Goal: Transaction & Acquisition: Book appointment/travel/reservation

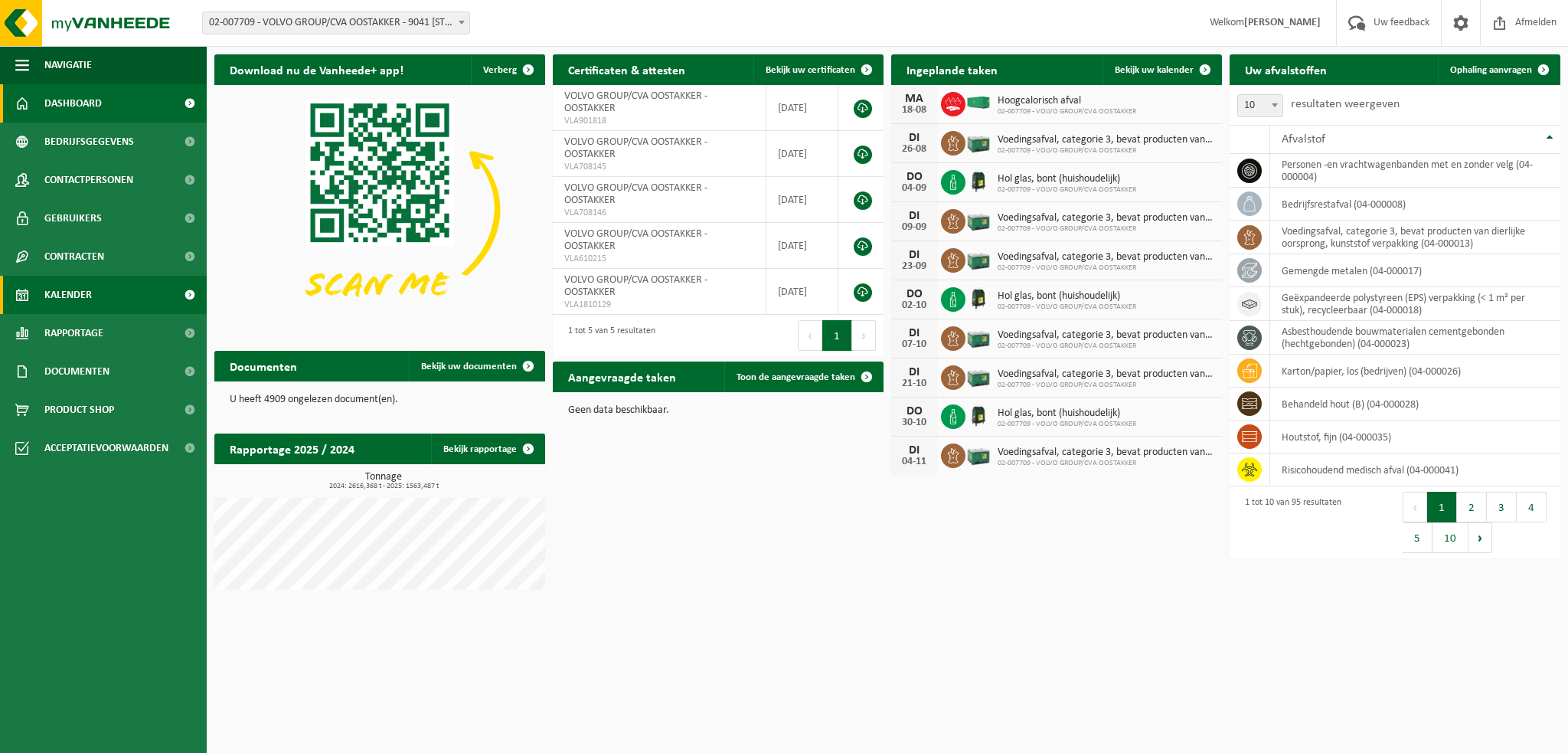
click at [76, 293] on span "Kalender" at bounding box center [68, 295] width 47 height 39
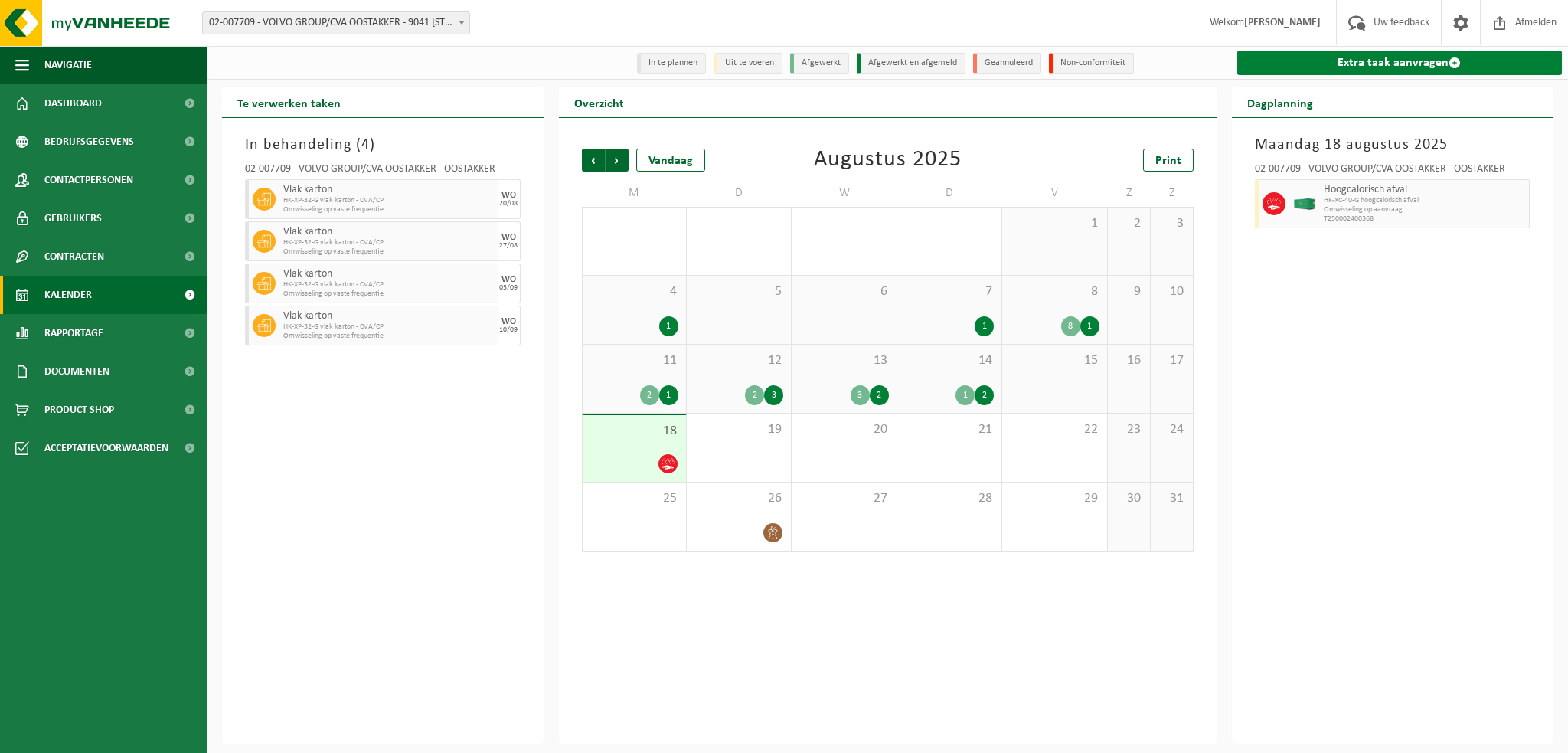
click at [1346, 63] on link "Extra taak aanvragen" at bounding box center [1400, 62] width 325 height 25
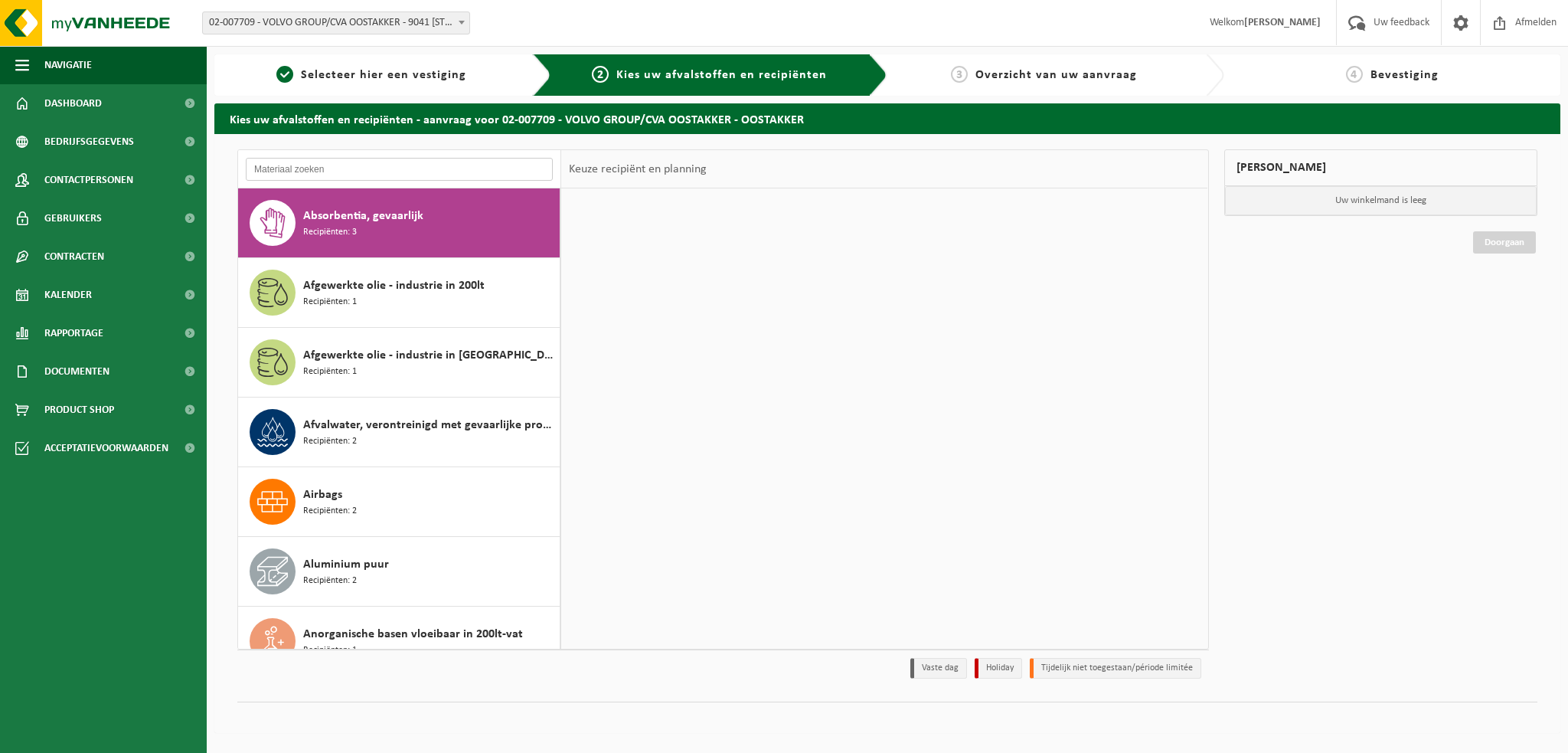
click at [304, 163] on input "text" at bounding box center [399, 169] width 307 height 23
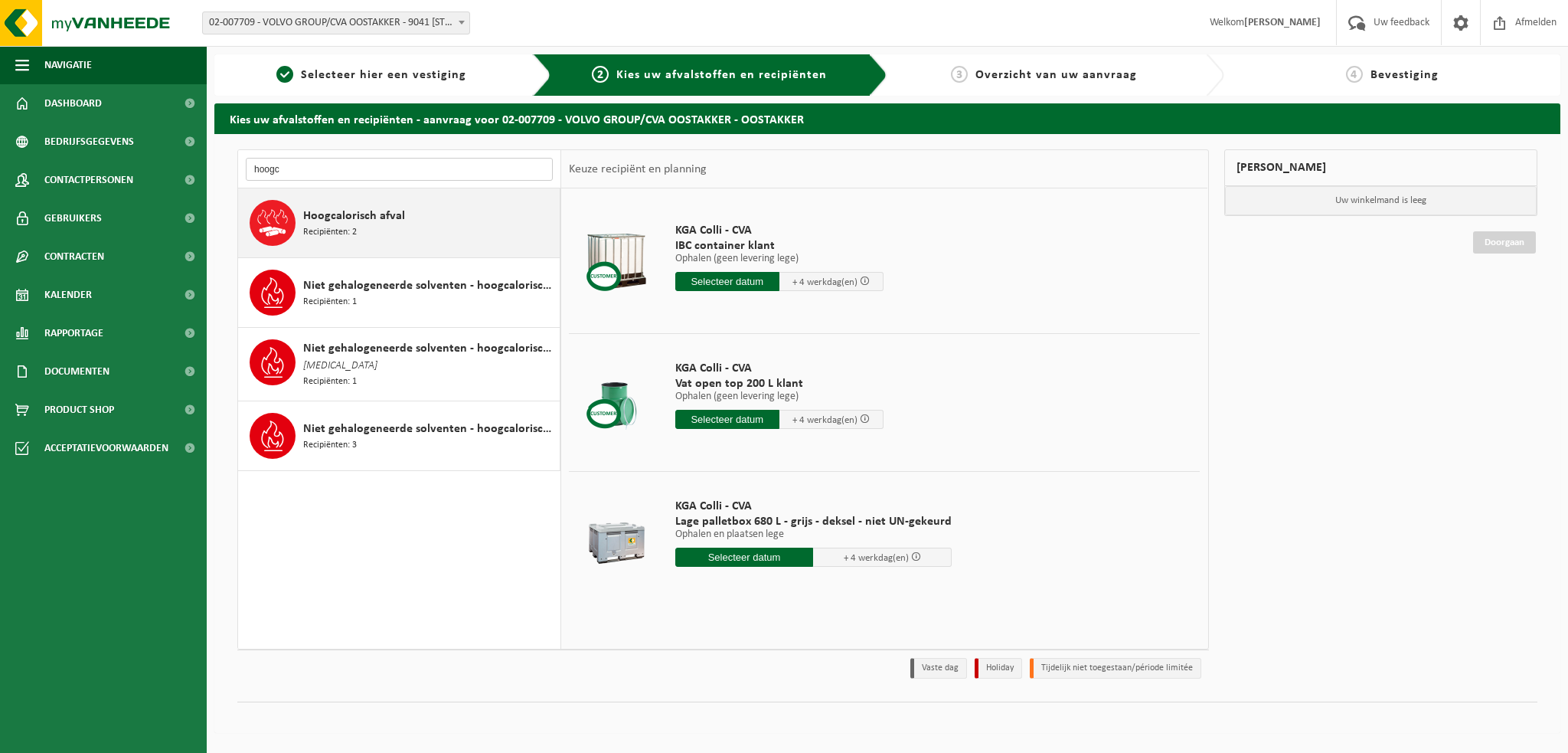
type input "hoogc"
click at [369, 220] on span "Hoogcalorisch afval" at bounding box center [354, 215] width 102 height 18
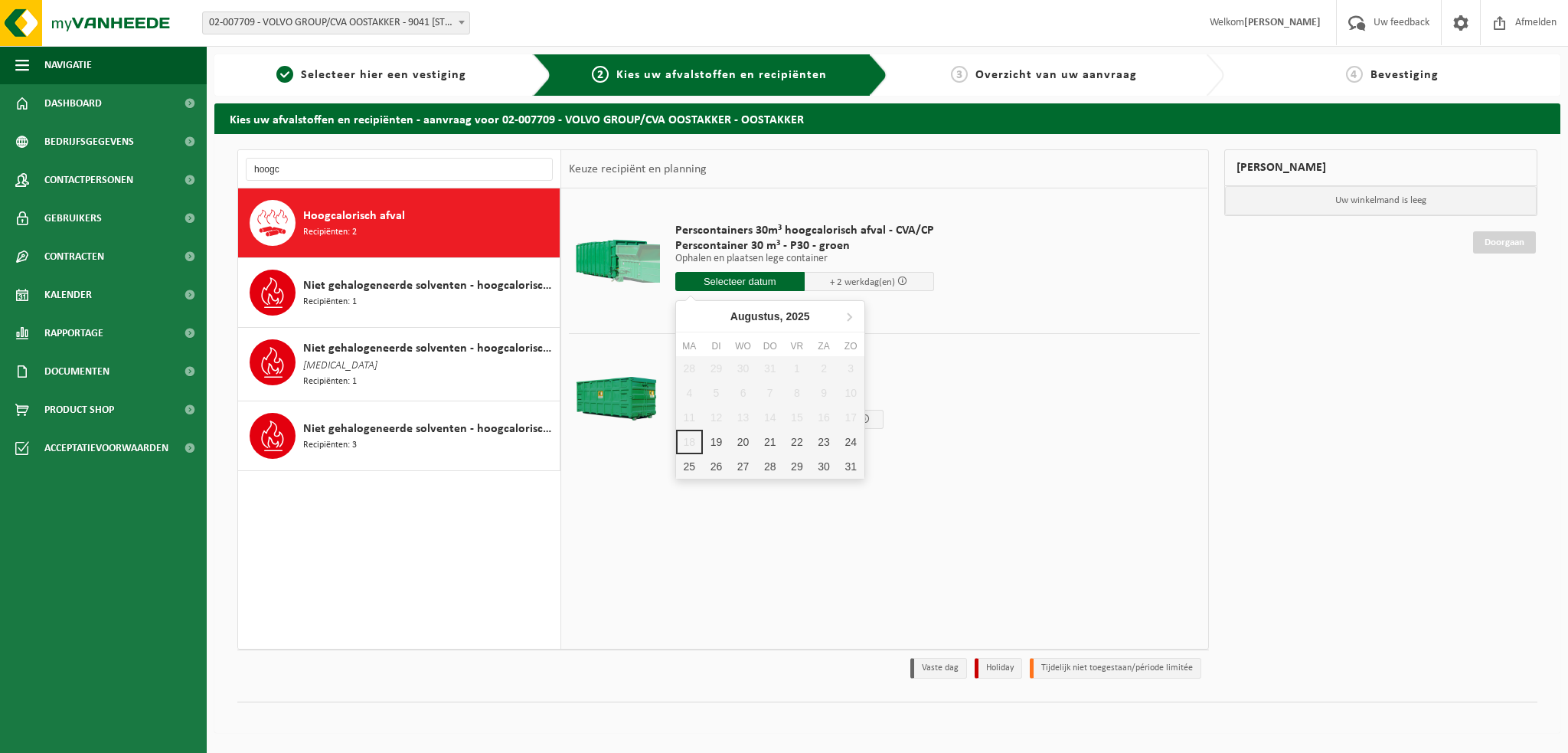
click at [712, 284] on input "text" at bounding box center [740, 282] width 129 height 19
click at [718, 440] on div "19" at bounding box center [716, 442] width 26 height 25
type input "Van 2025-08-19"
type input "2025-08-19"
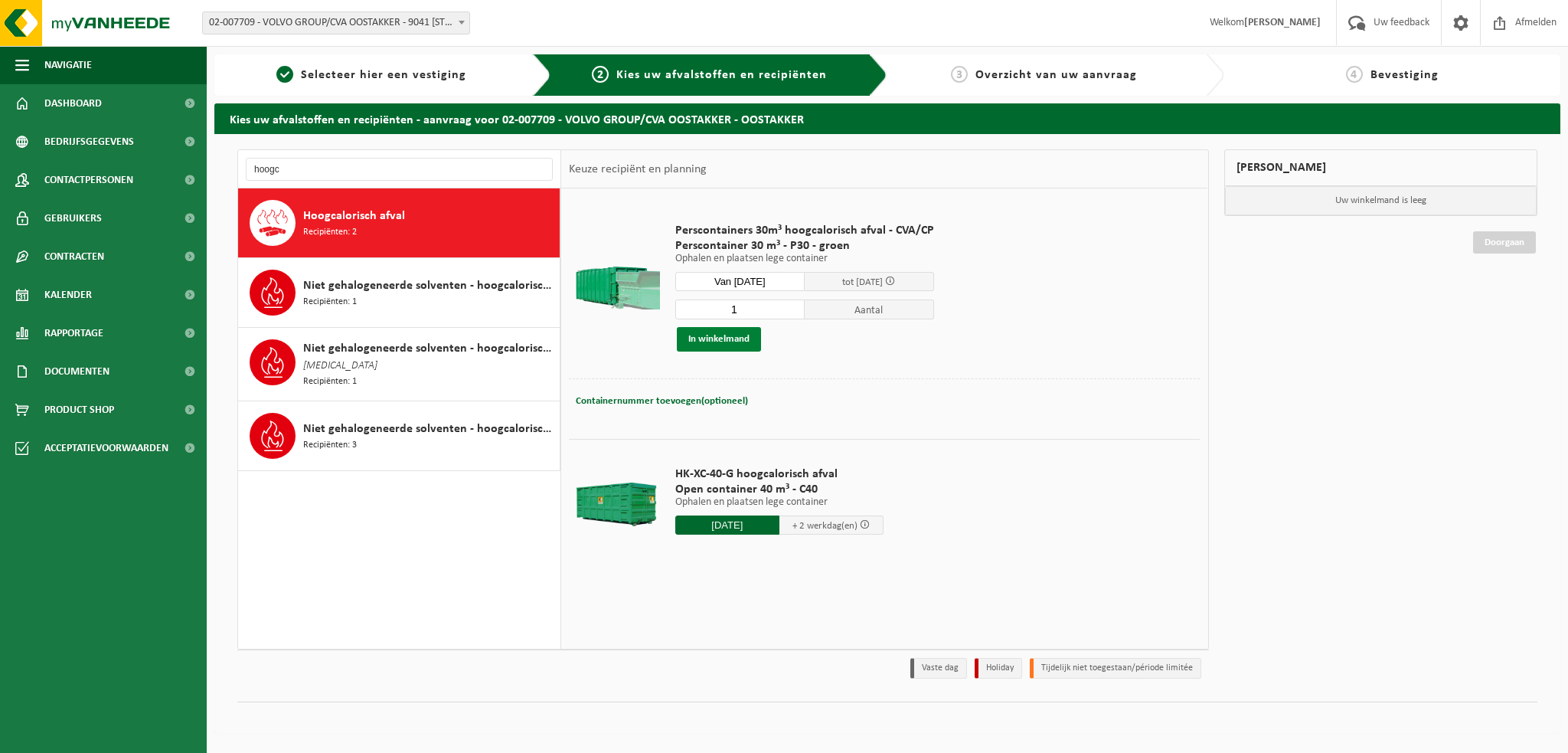
click at [725, 341] on button "In winkelmand" at bounding box center [718, 339] width 84 height 25
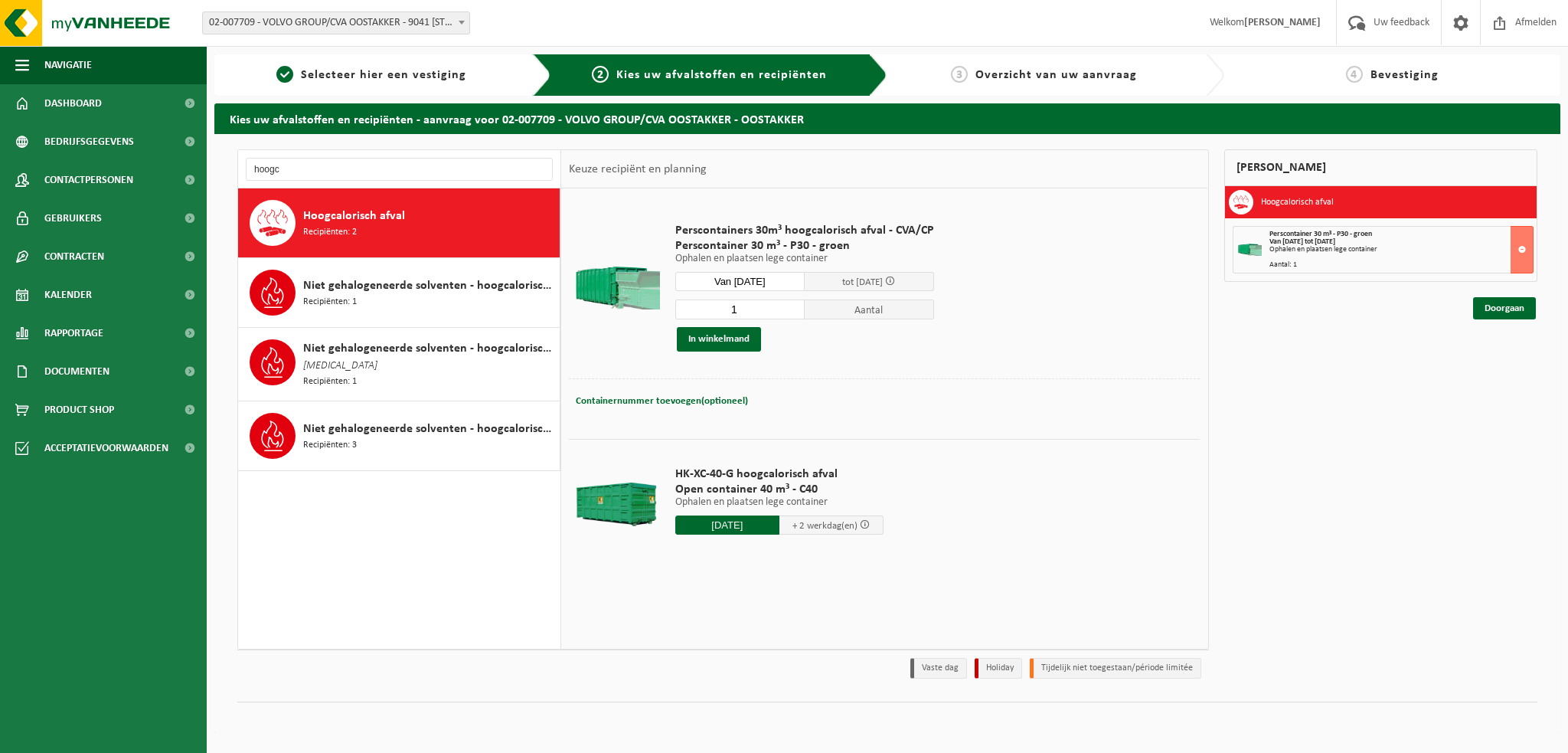
click at [630, 506] on div at bounding box center [616, 505] width 87 height 61
click at [711, 522] on input "2025-08-19" at bounding box center [727, 524] width 104 height 19
click at [713, 682] on div "19" at bounding box center [716, 684] width 26 height 25
click at [971, 488] on td "HK-XC-40-G hoogcalorisch afval Open container 40 m³ - C40 Ophalen en plaatsen l…" at bounding box center [932, 504] width 537 height 130
click at [297, 163] on input "hoogc" at bounding box center [399, 169] width 307 height 23
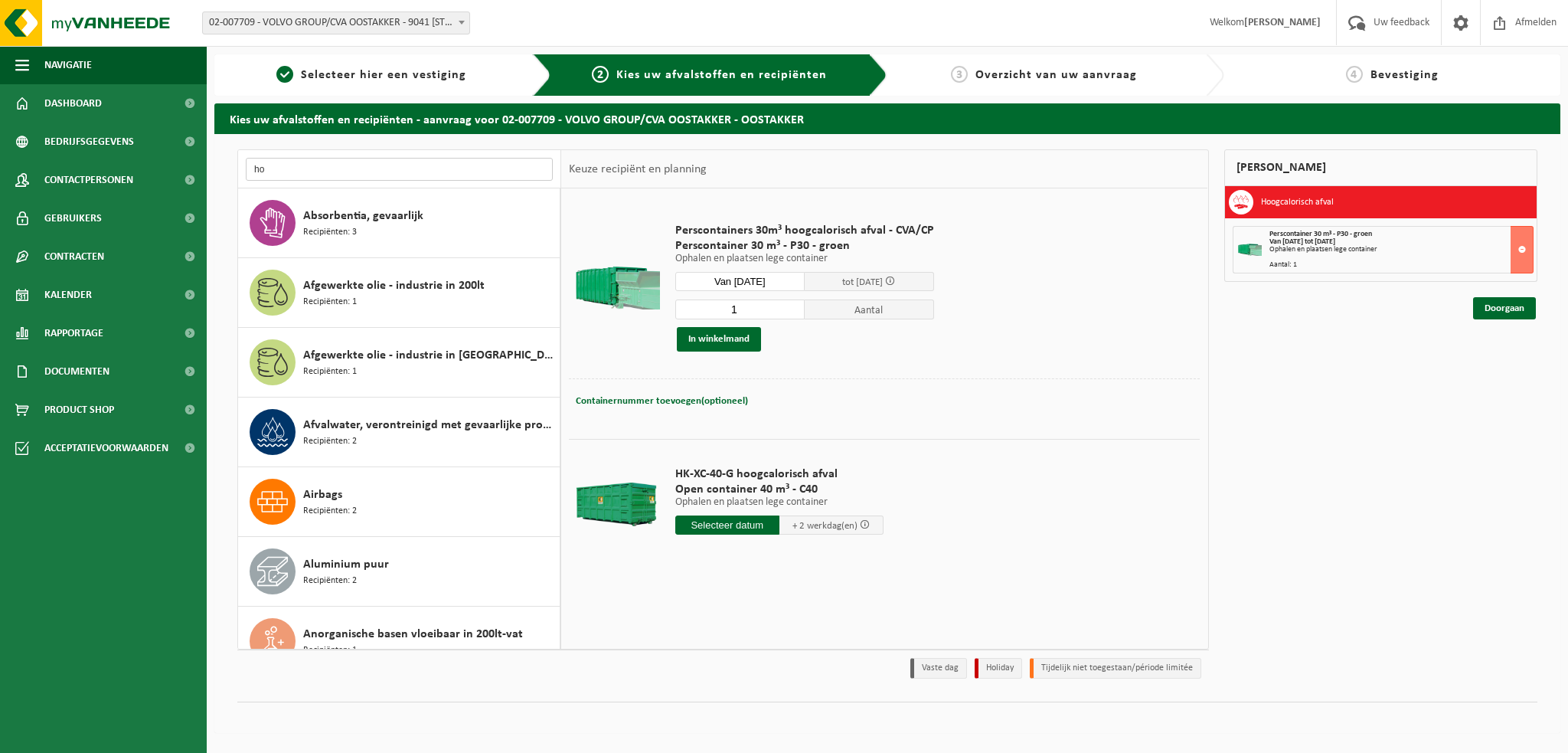
type input "h"
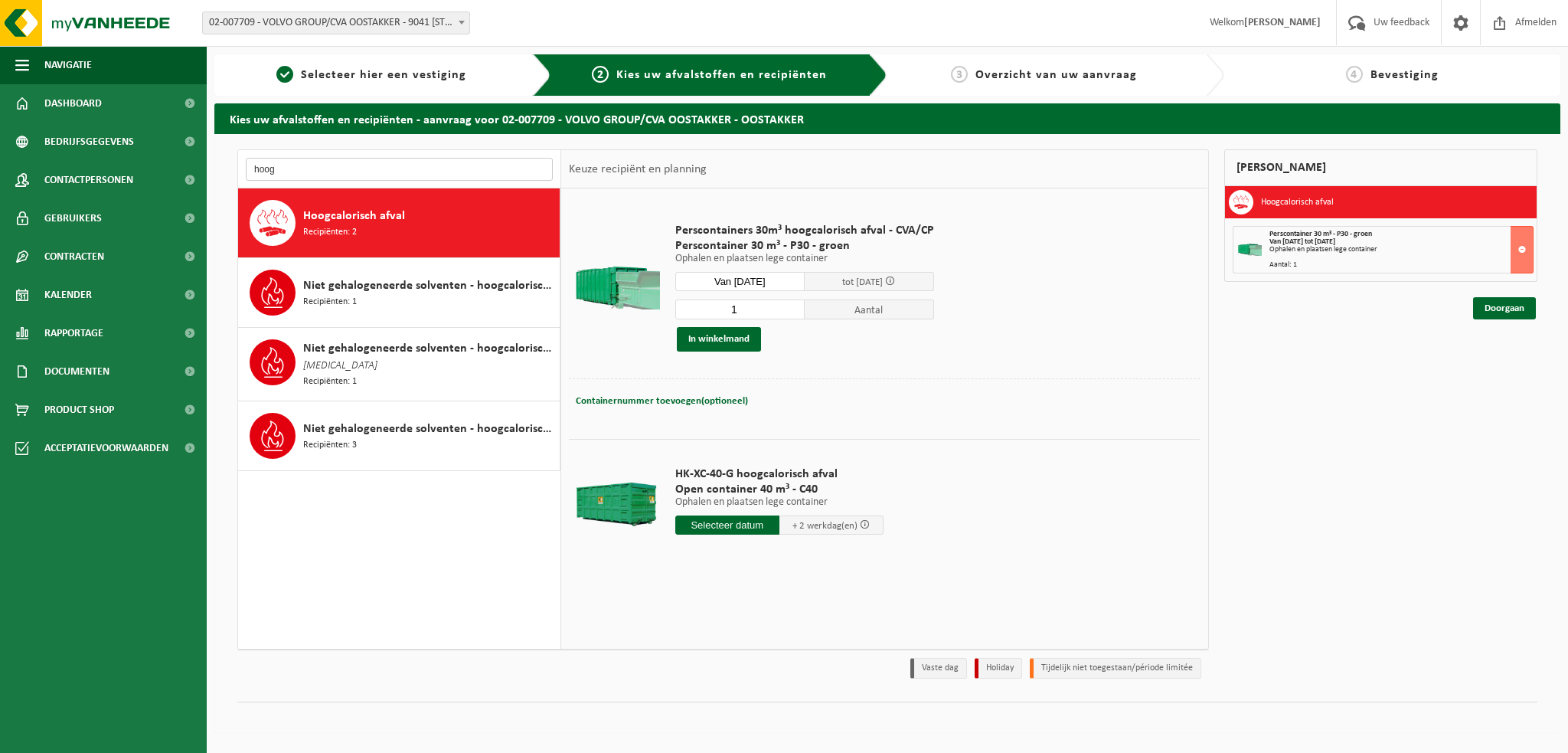
type input "hoogc"
click at [412, 219] on div "Hoogcalorisch afval Recipiënten: 2" at bounding box center [429, 223] width 252 height 46
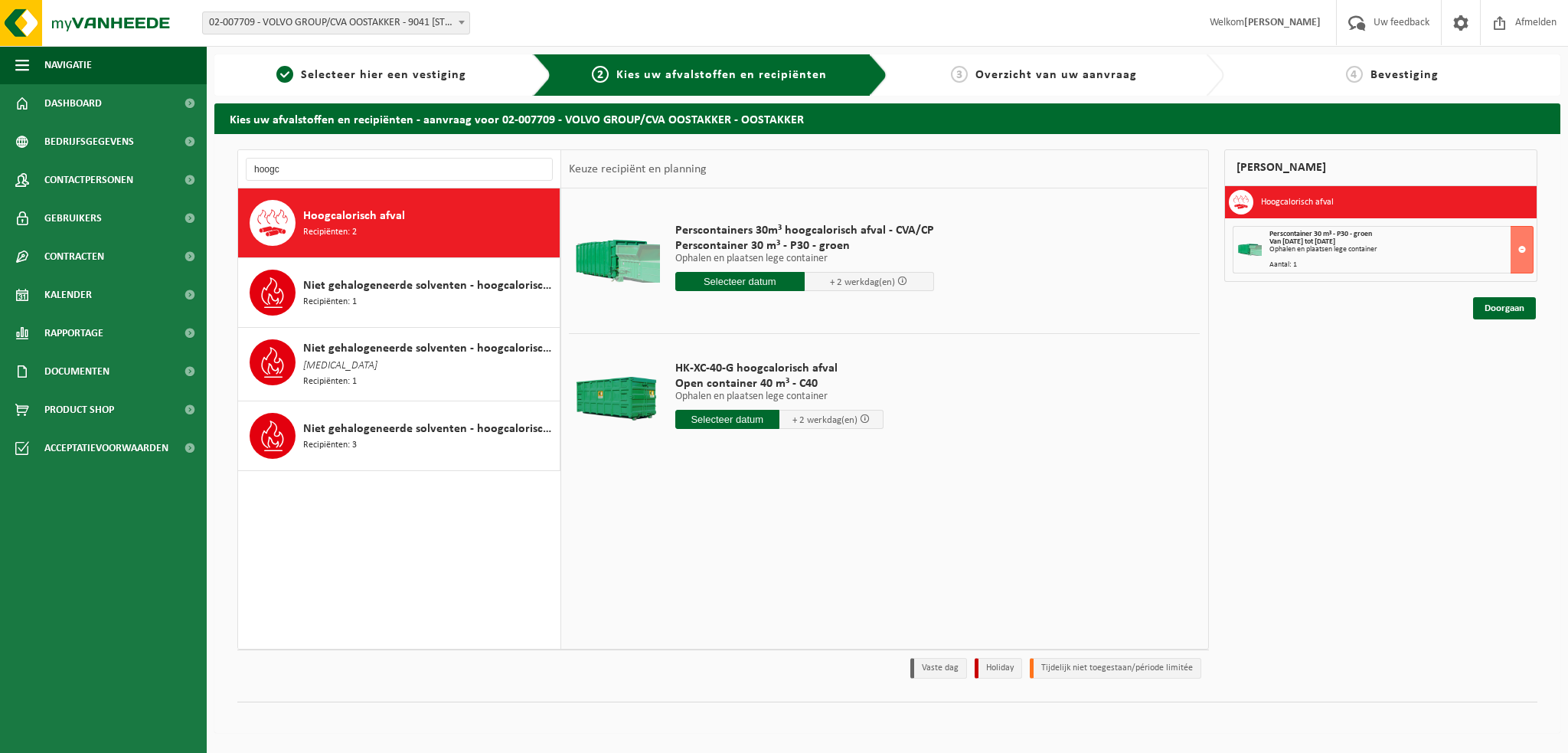
click at [698, 419] on input "text" at bounding box center [727, 419] width 104 height 19
click at [719, 574] on div "19" at bounding box center [716, 579] width 26 height 25
type input "Van 2025-08-19"
type input "2025-08-19"
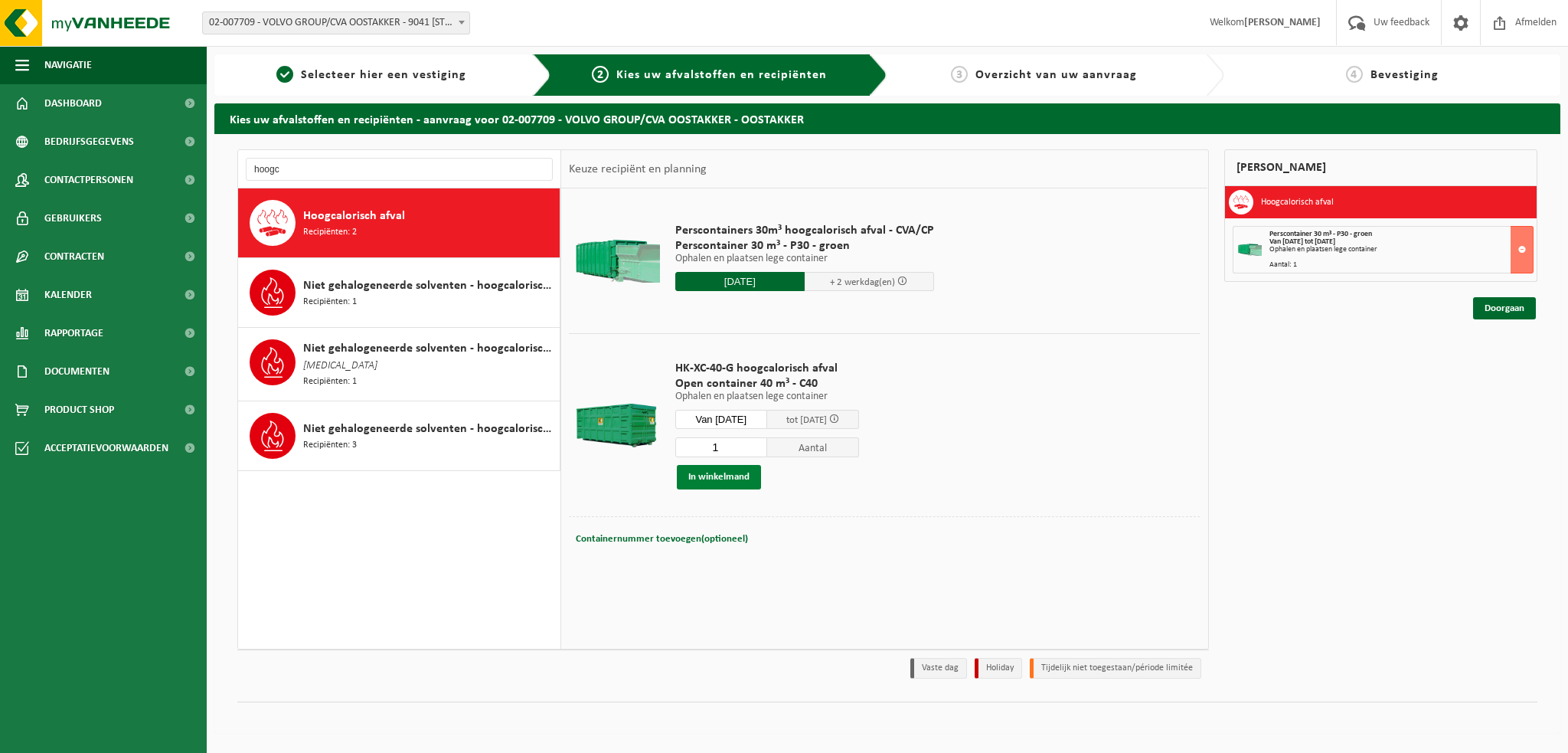
click at [733, 479] on button "In winkelmand" at bounding box center [718, 477] width 84 height 25
click at [293, 174] on input "hoogc" at bounding box center [399, 169] width 307 height 23
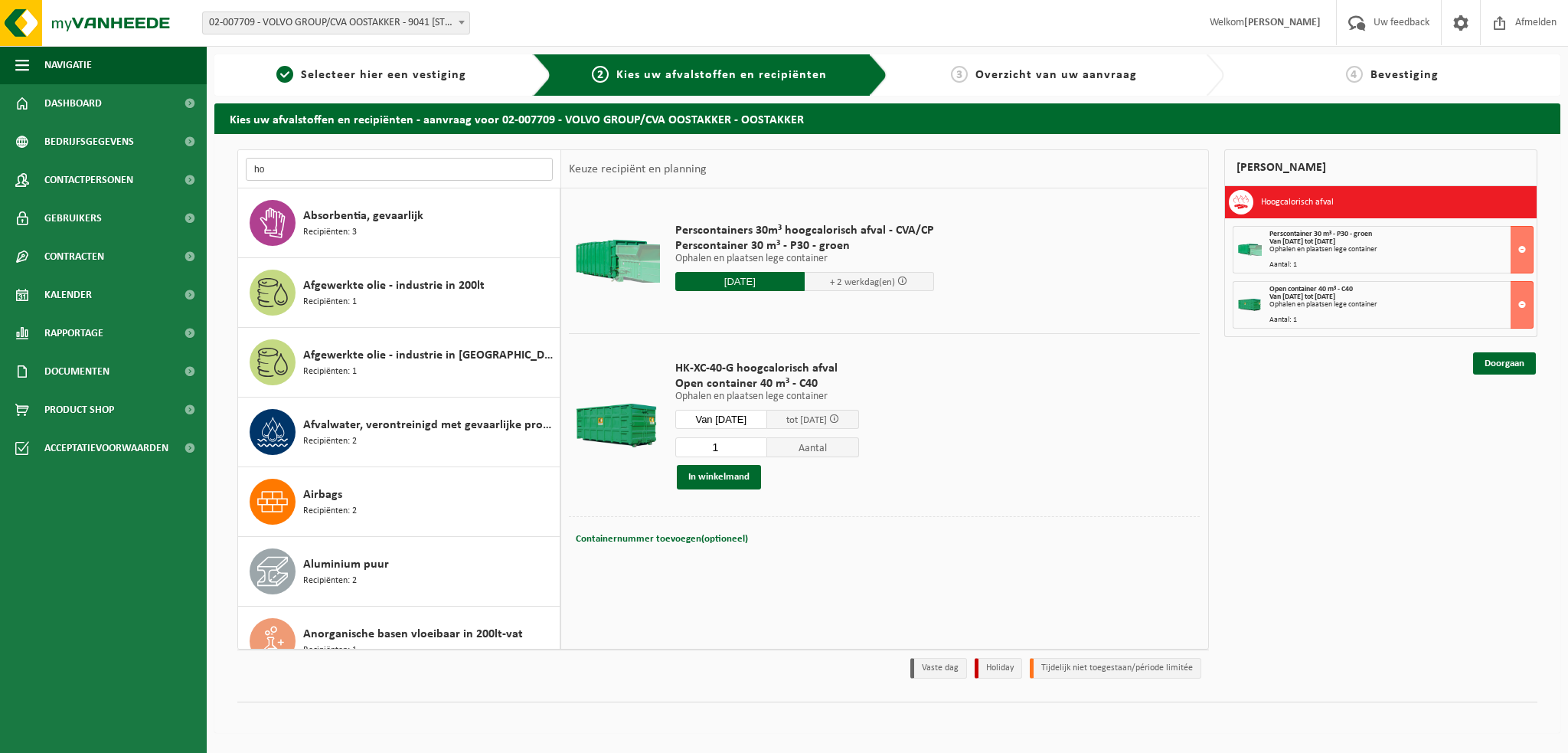
type input "h"
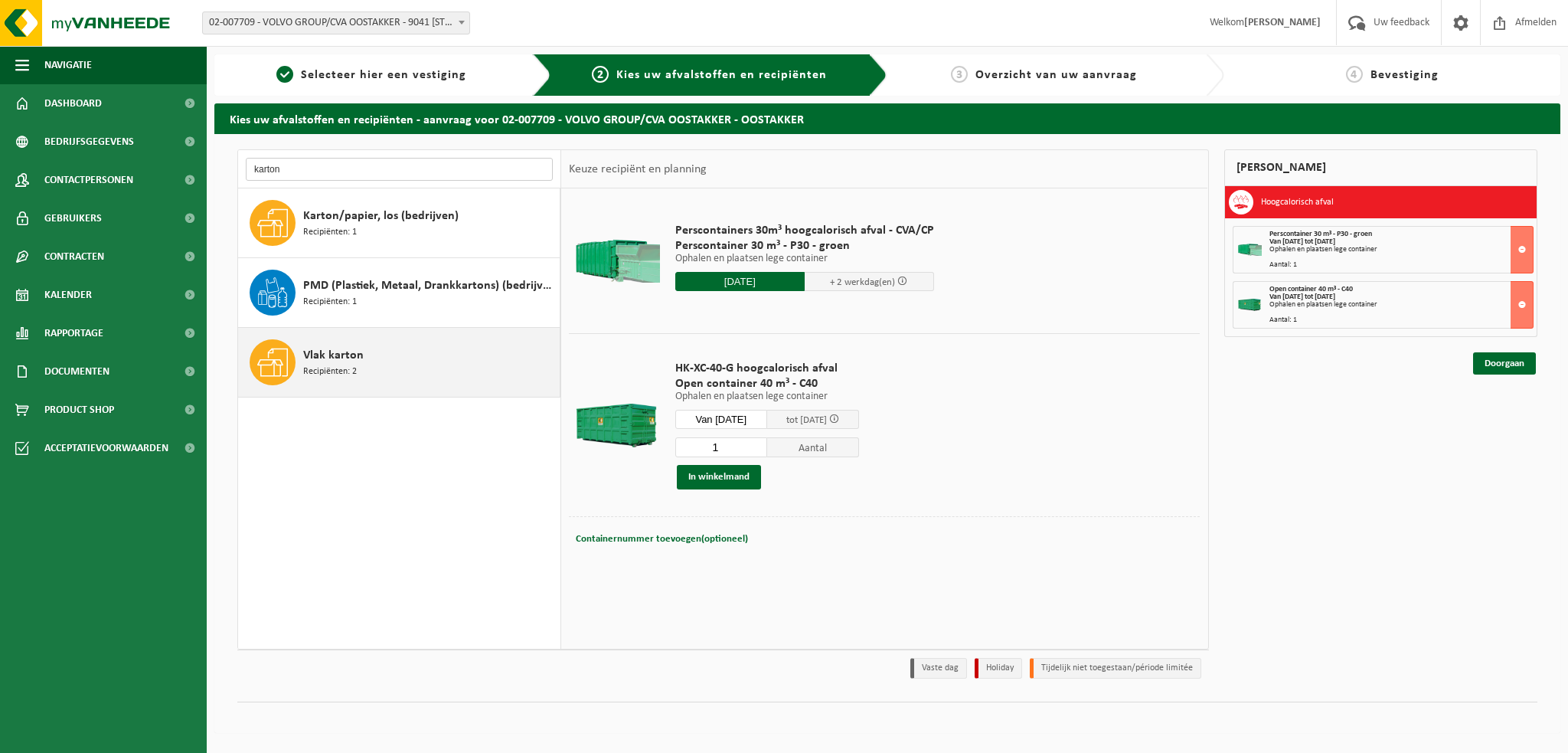
type input "karton"
click at [322, 360] on span "Vlak karton" at bounding box center [333, 354] width 60 height 18
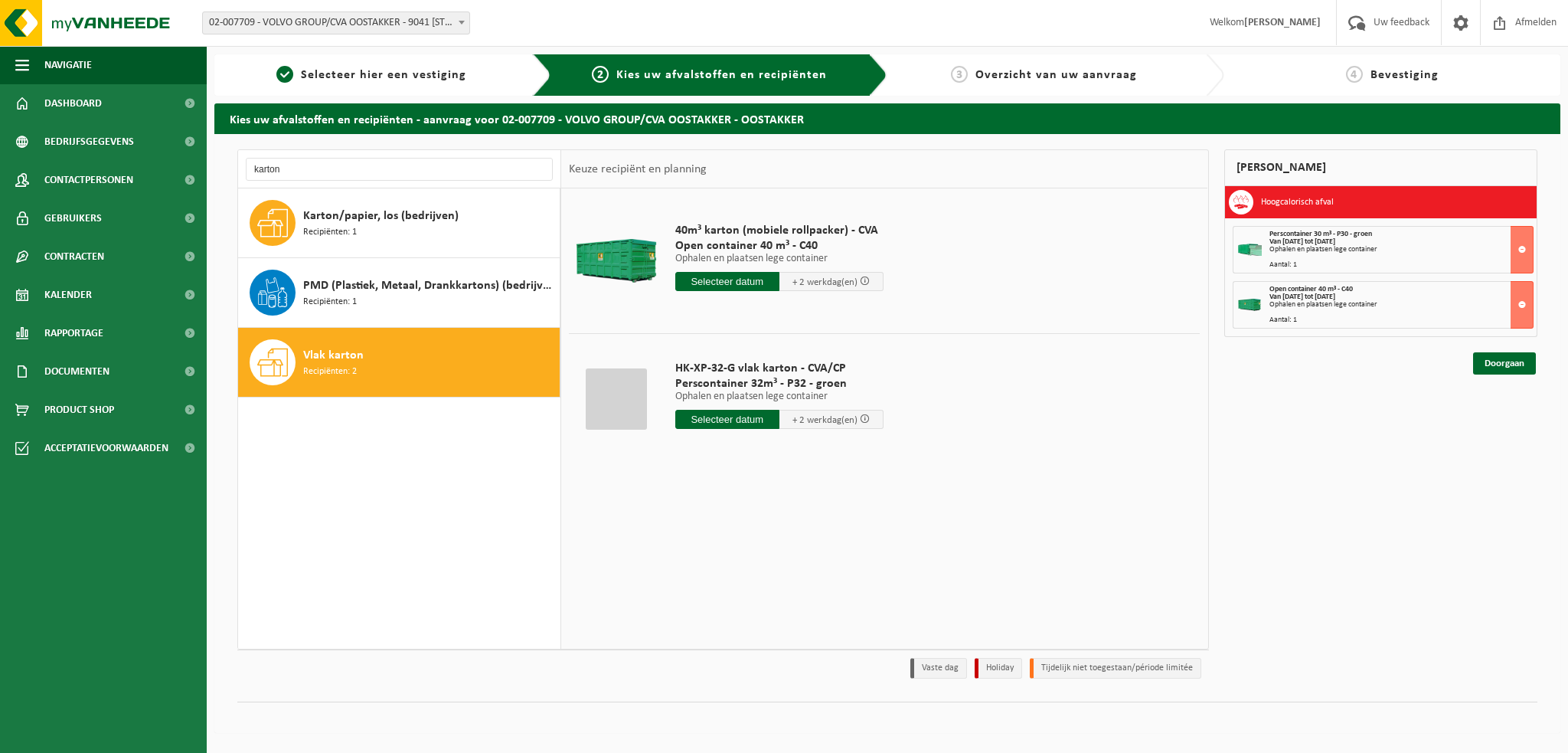
click at [704, 414] on input "text" at bounding box center [727, 419] width 104 height 19
click at [714, 577] on div "19" at bounding box center [716, 579] width 26 height 25
type input "Van 2025-08-19"
type input "2025-08-19"
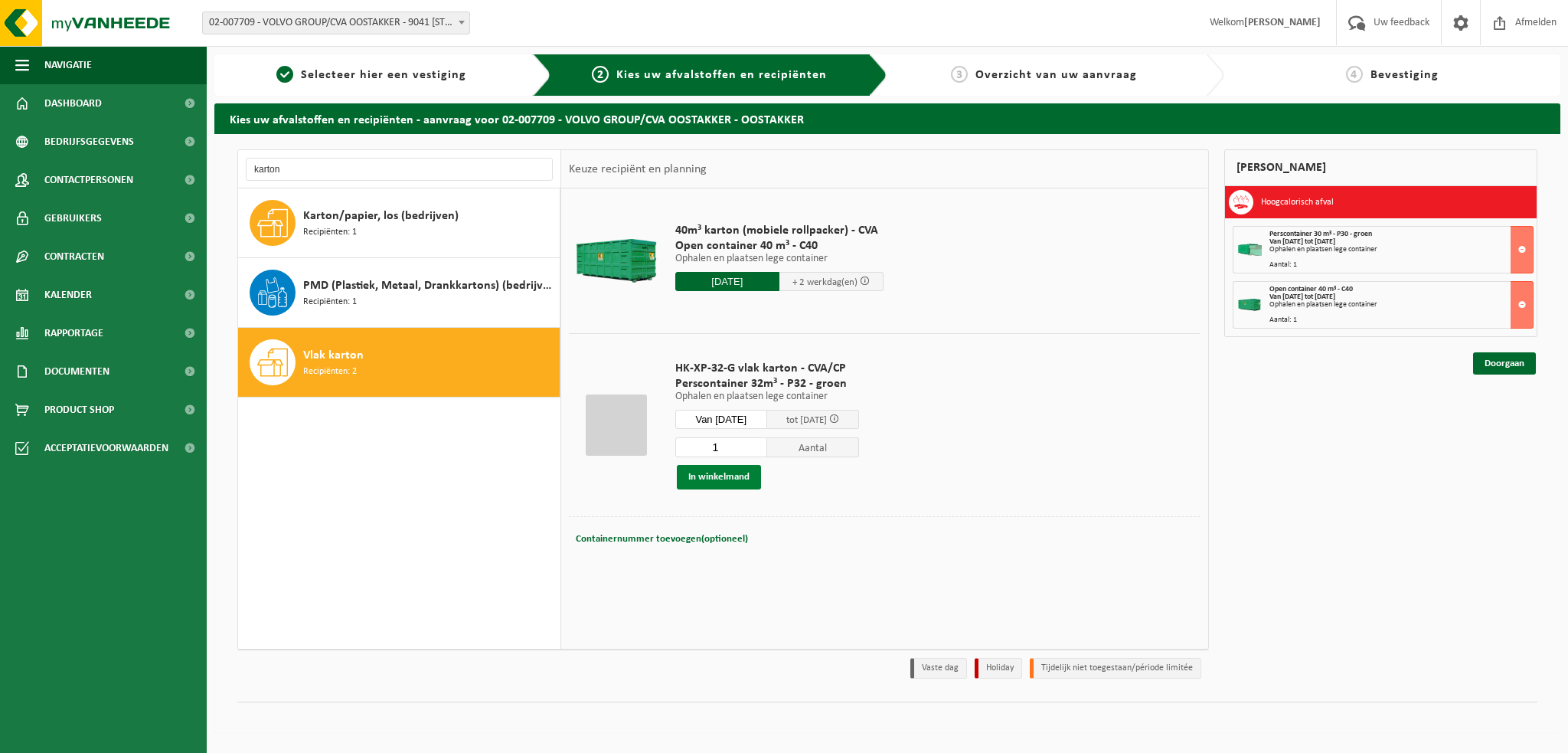
click at [719, 481] on button "In winkelmand" at bounding box center [718, 477] width 84 height 25
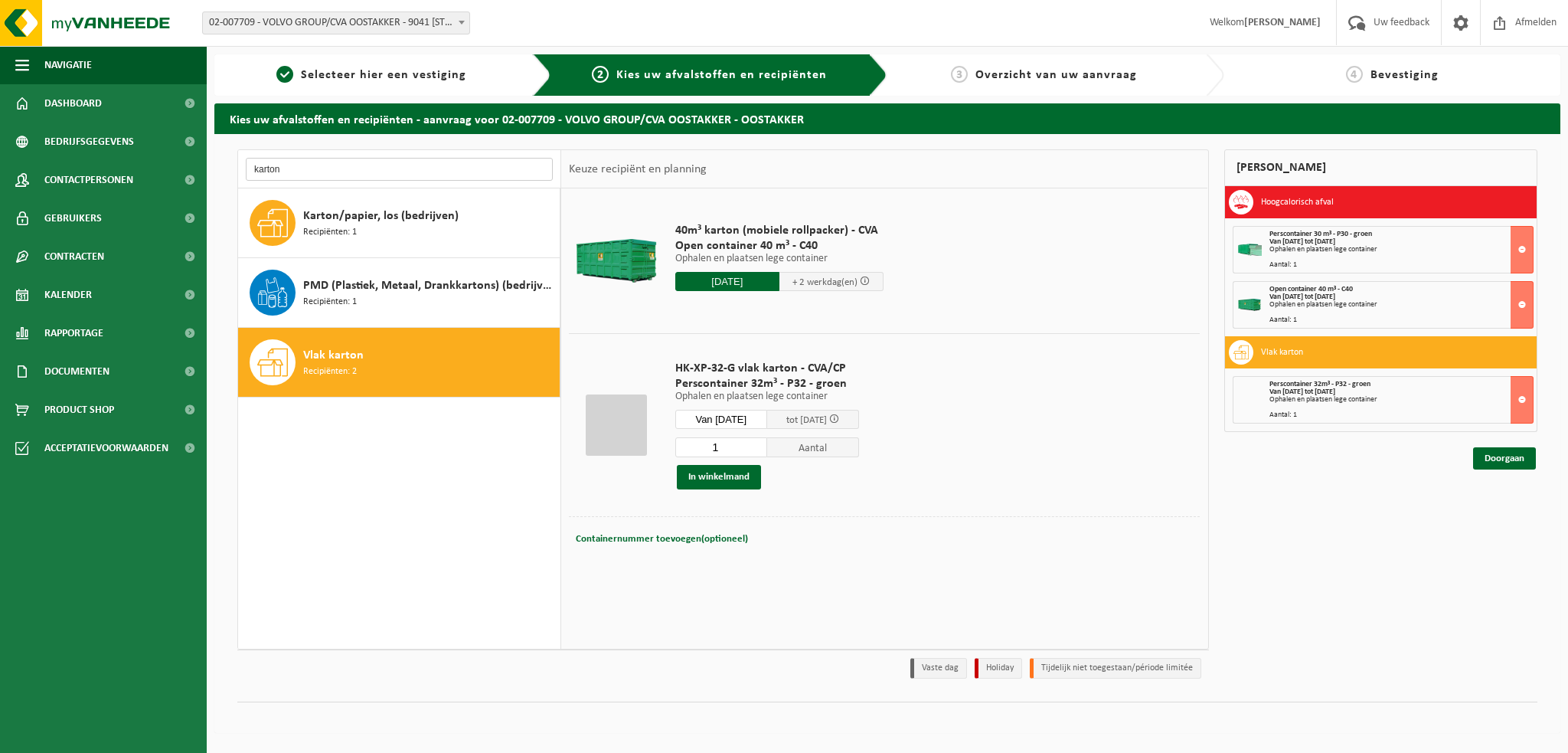
click at [297, 174] on input "karton" at bounding box center [399, 169] width 307 height 23
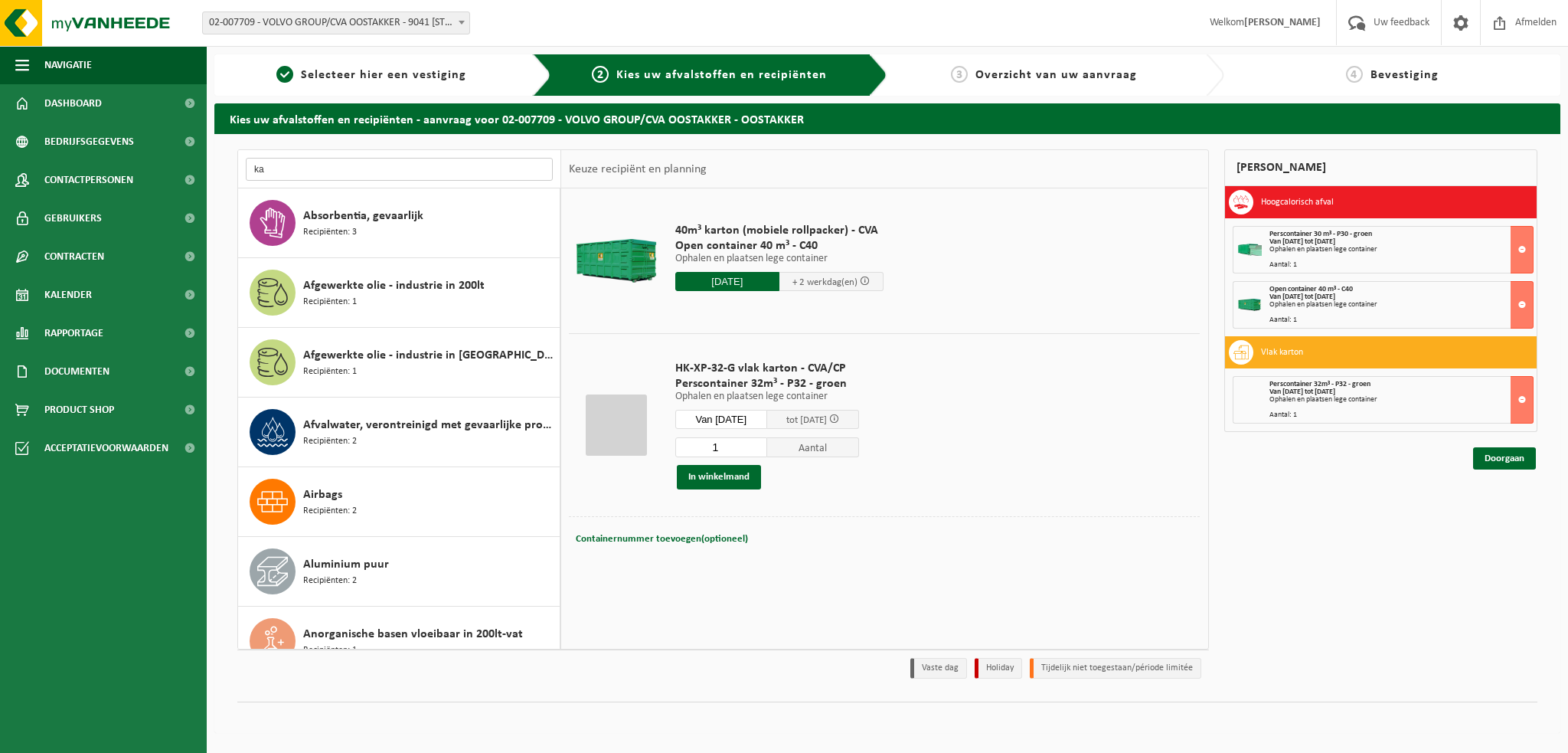
type input "k"
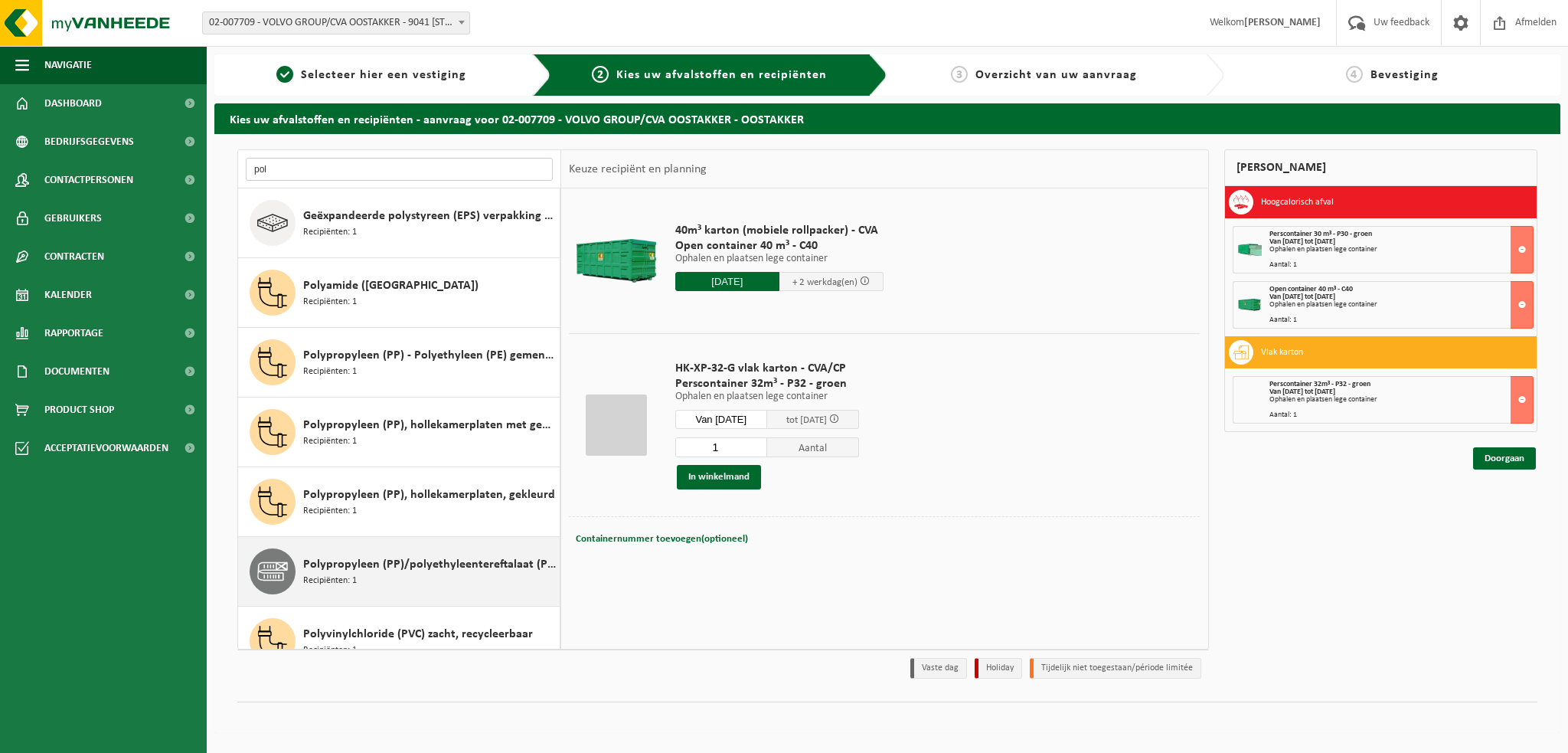
type input "pol"
click at [386, 571] on span "Polypropyleen (PP)/polyethyleentereftalaat (PET) spanbanden" at bounding box center [429, 564] width 252 height 18
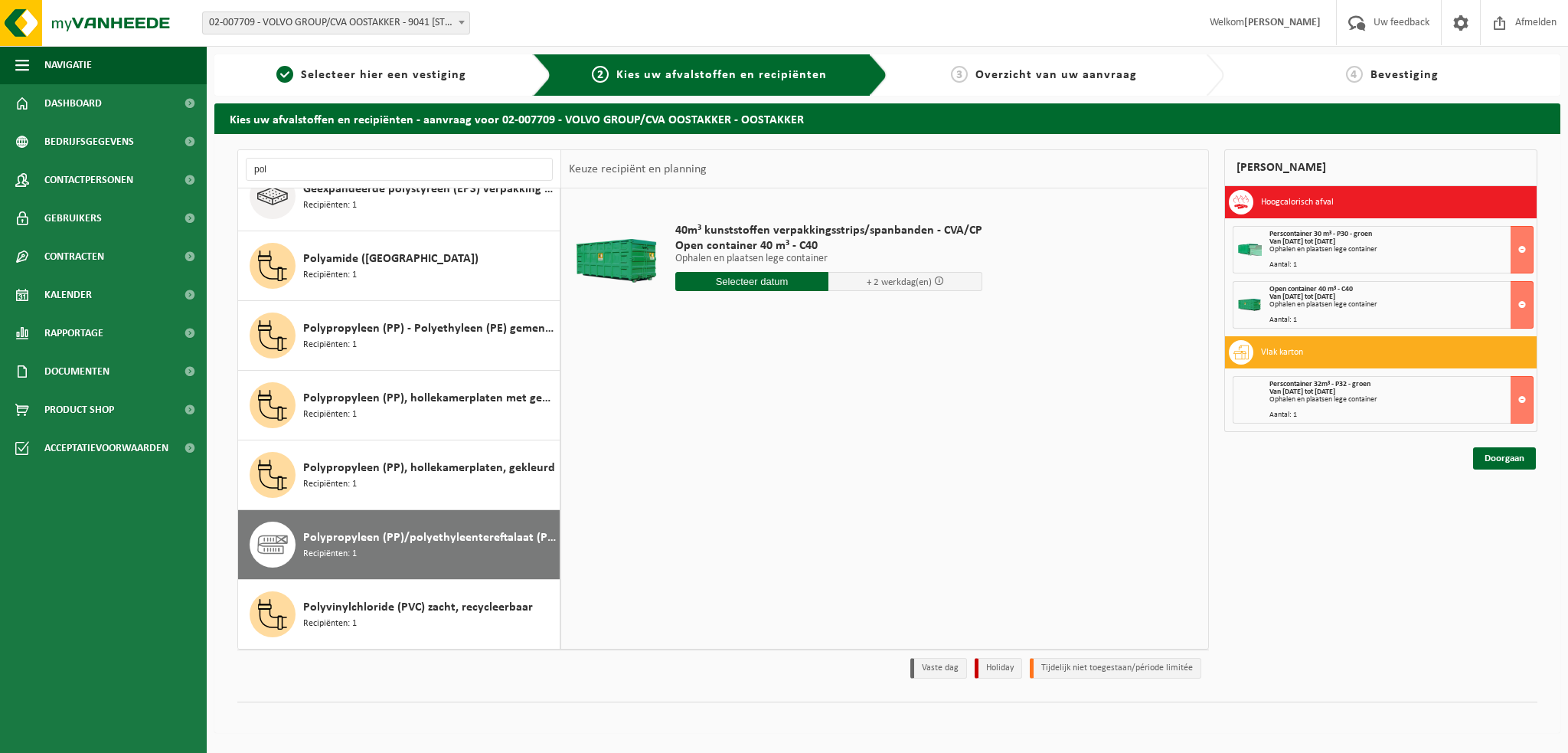
click at [756, 275] on input "text" at bounding box center [752, 282] width 154 height 19
click at [709, 438] on div "19" at bounding box center [716, 442] width 26 height 25
type input "Van 2025-08-19"
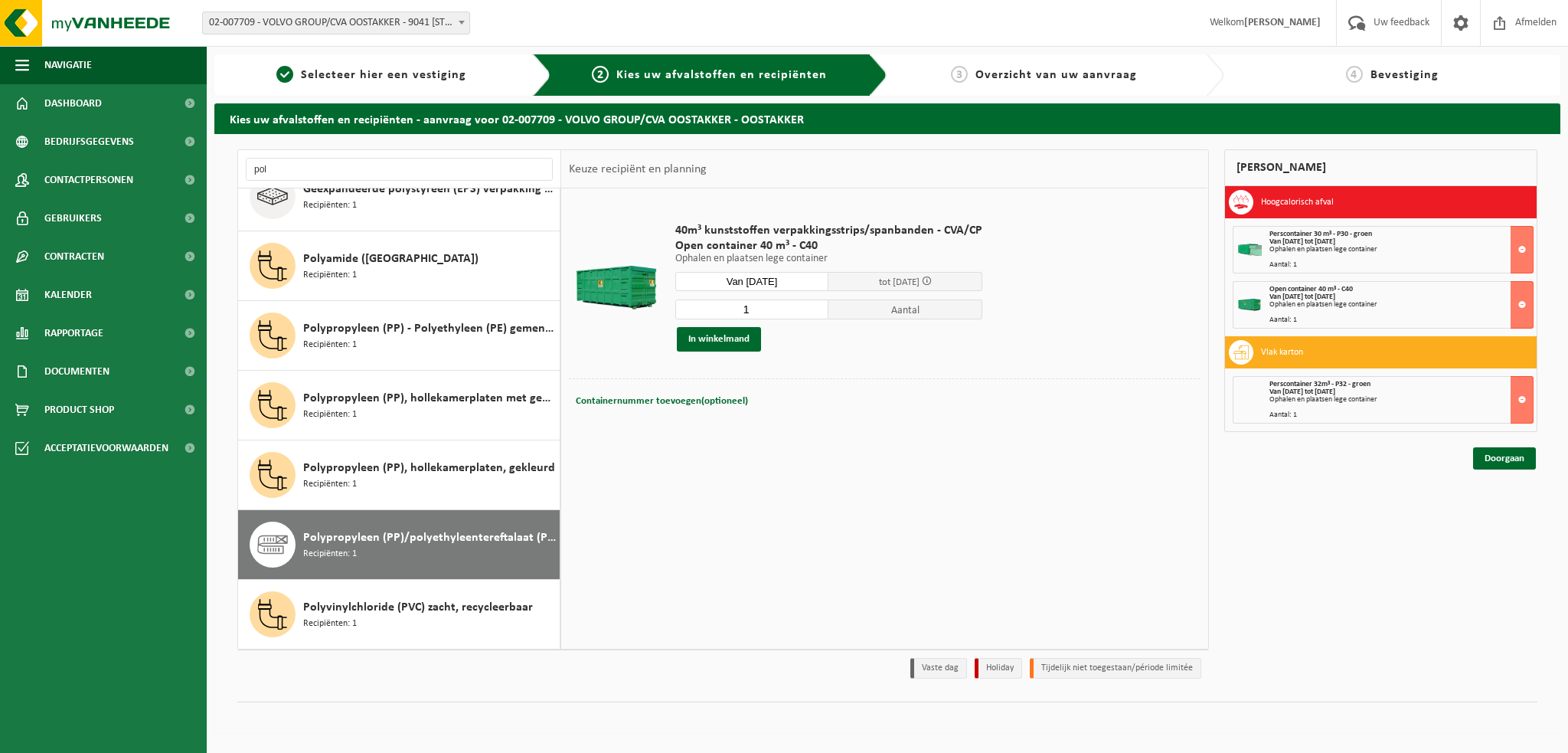
click at [701, 313] on input "1" at bounding box center [752, 309] width 154 height 20
click at [695, 334] on button "In winkelmand" at bounding box center [718, 339] width 84 height 25
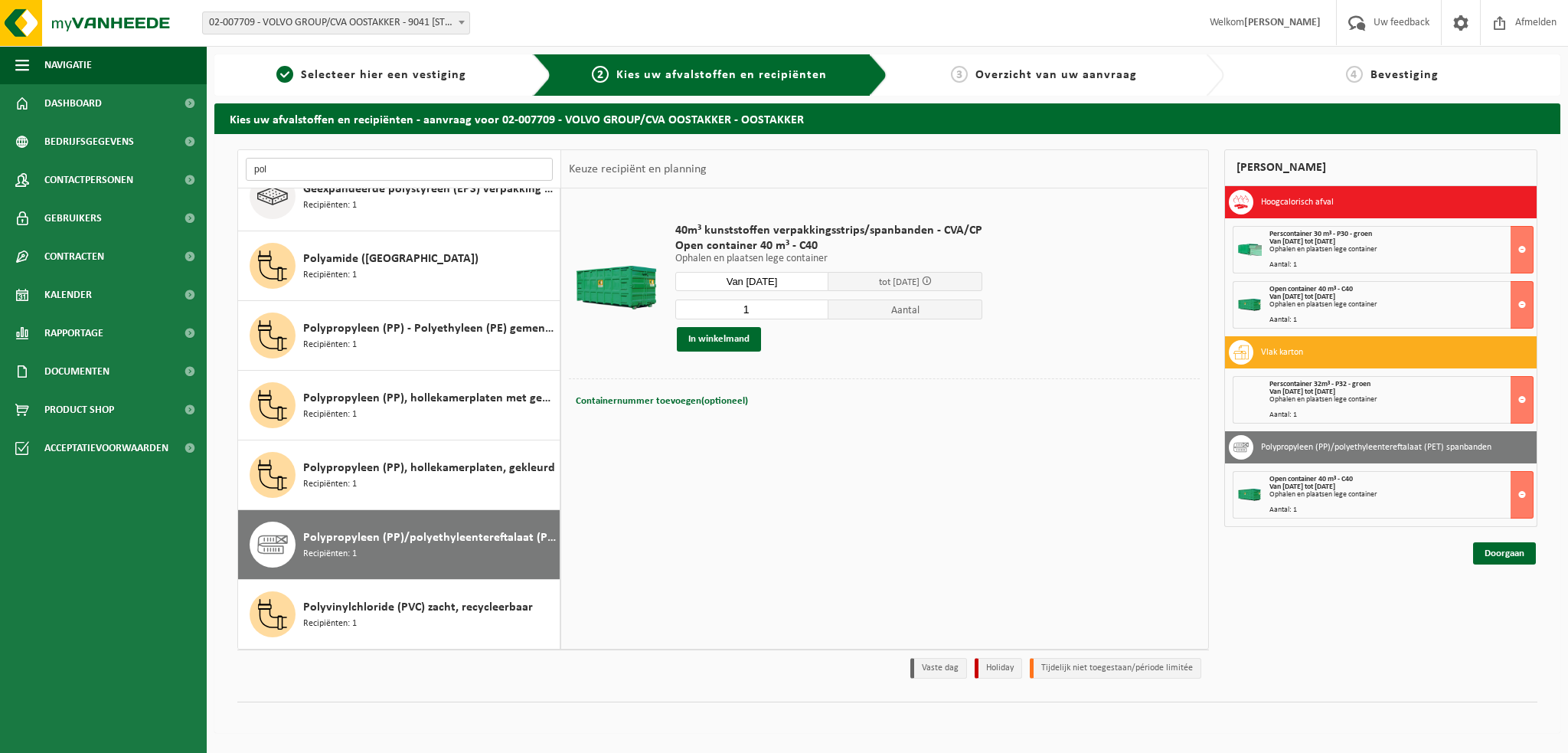
click at [285, 162] on input "pol" at bounding box center [399, 169] width 307 height 23
type input "p"
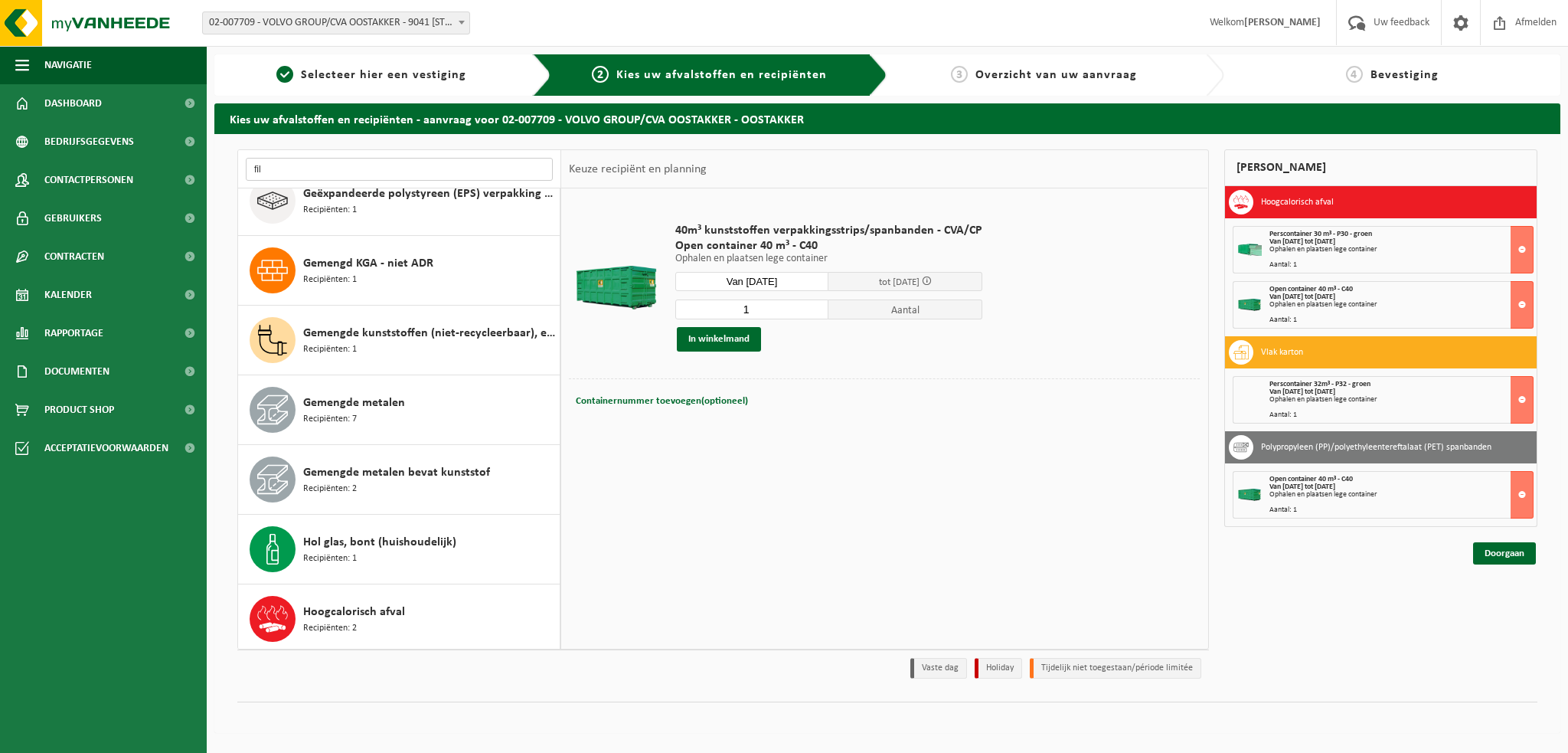
scroll to position [0, 0]
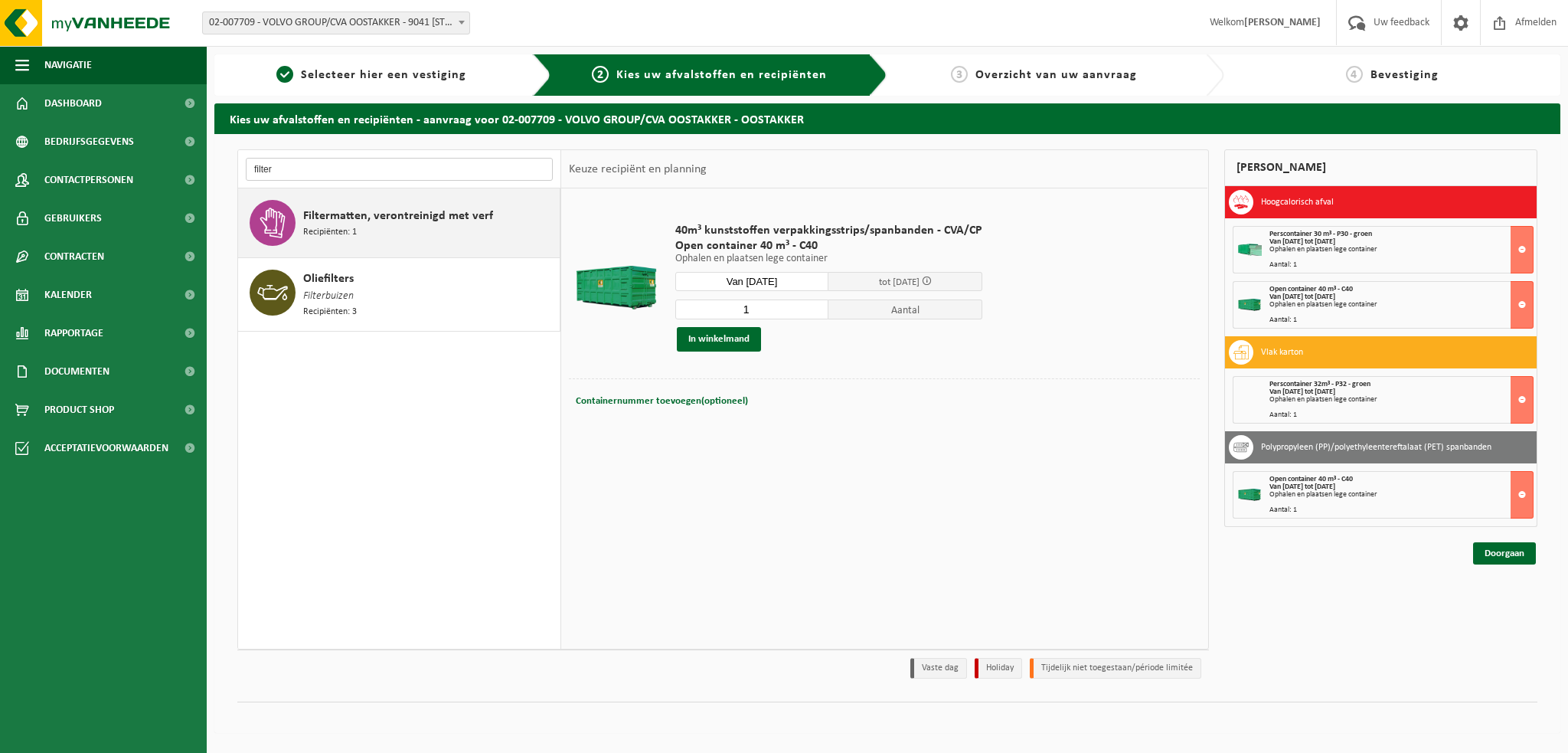
type input "filter"
click at [358, 224] on div "Filtermatten, verontreinigd met verf Recipiënten: 1" at bounding box center [429, 223] width 252 height 46
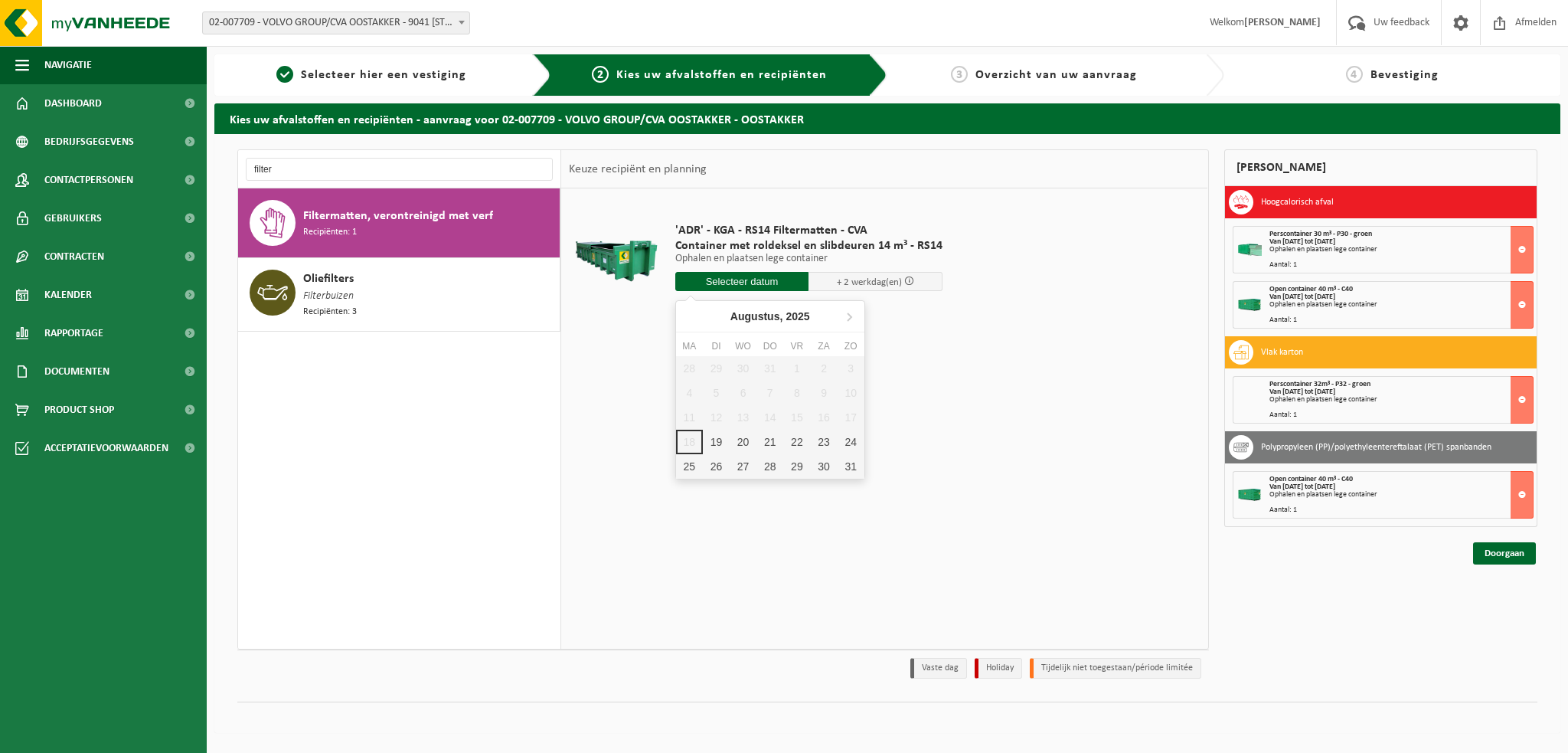
click at [720, 278] on input "text" at bounding box center [742, 282] width 134 height 19
drag, startPoint x: 710, startPoint y: 446, endPoint x: 712, endPoint y: 437, distance: 9.2
click at [710, 445] on div "19" at bounding box center [716, 442] width 26 height 25
type input "Van 2025-08-19"
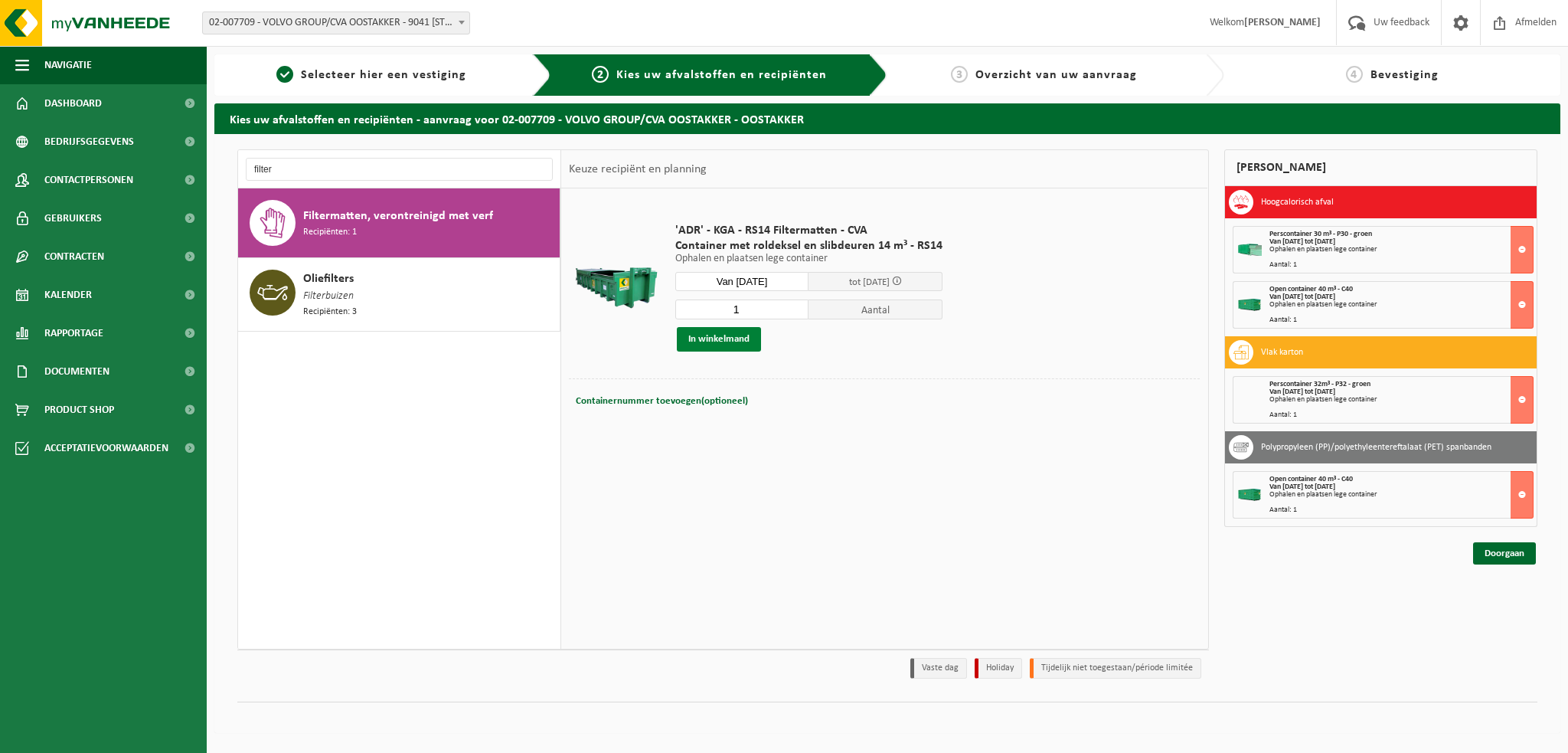
click at [718, 345] on button "In winkelmand" at bounding box center [718, 339] width 84 height 25
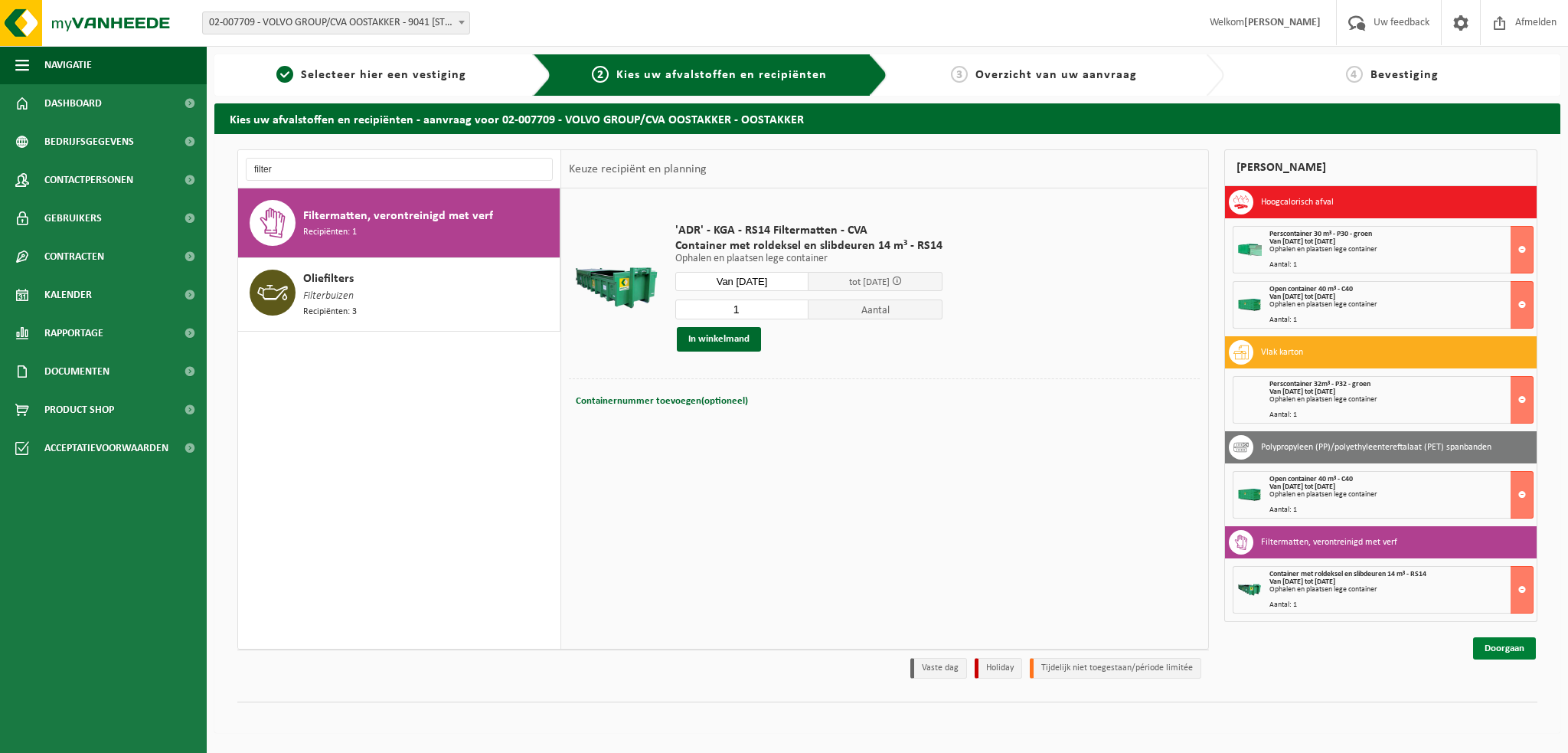
click at [1513, 637] on link "Doorgaan" at bounding box center [1504, 648] width 62 height 23
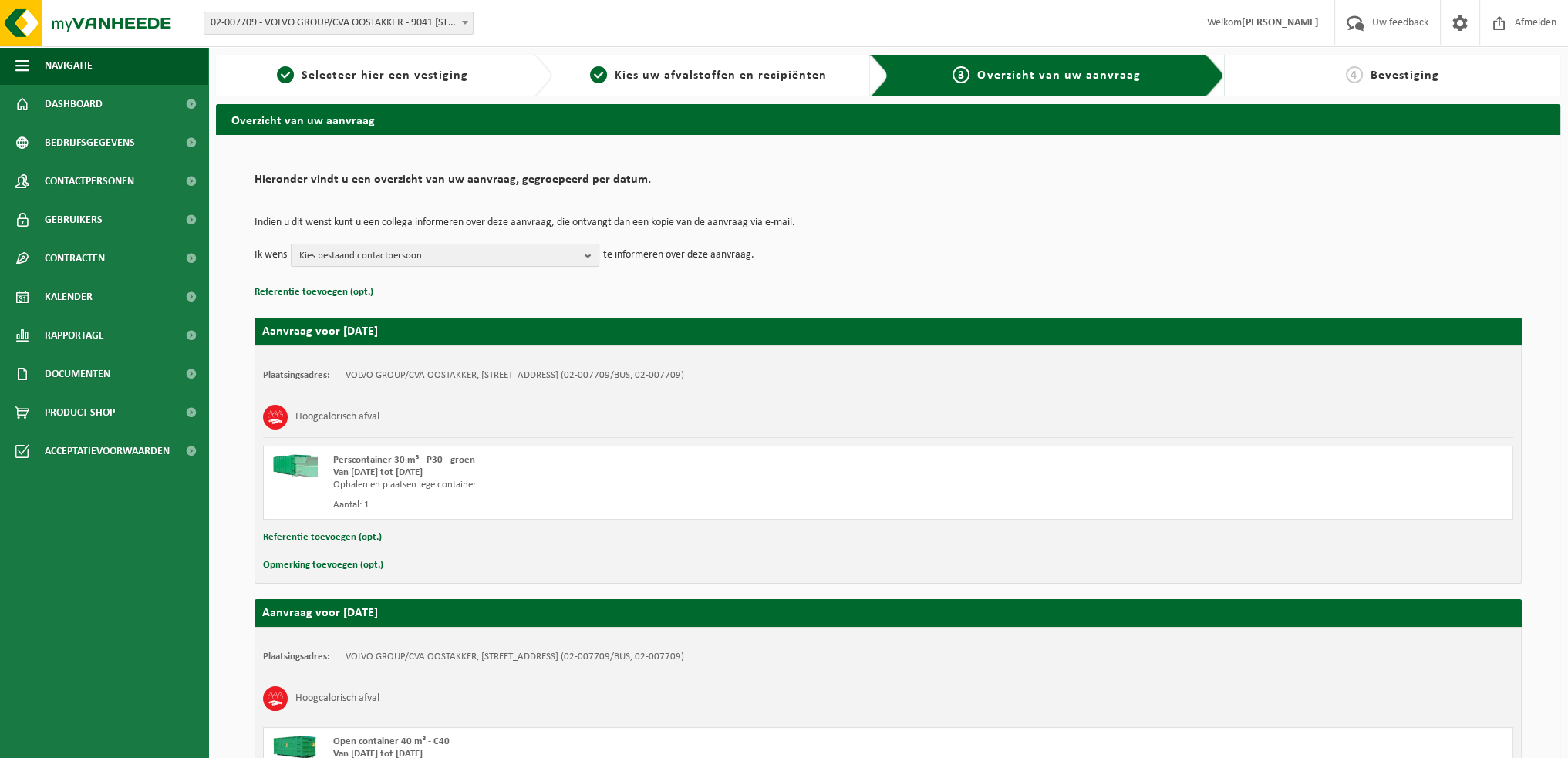
click at [588, 255] on b "button" at bounding box center [591, 255] width 14 height 22
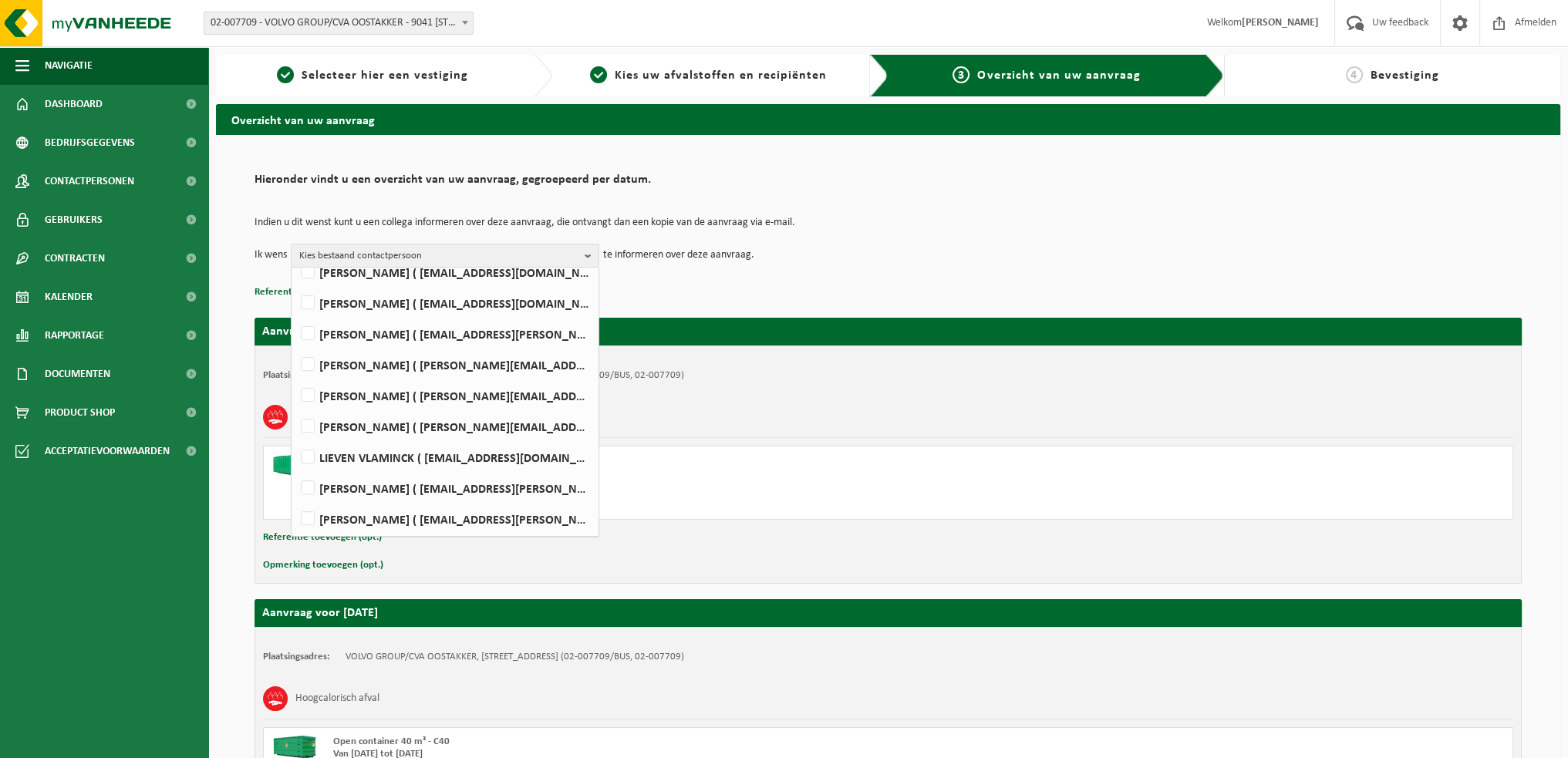
scroll to position [731, 0]
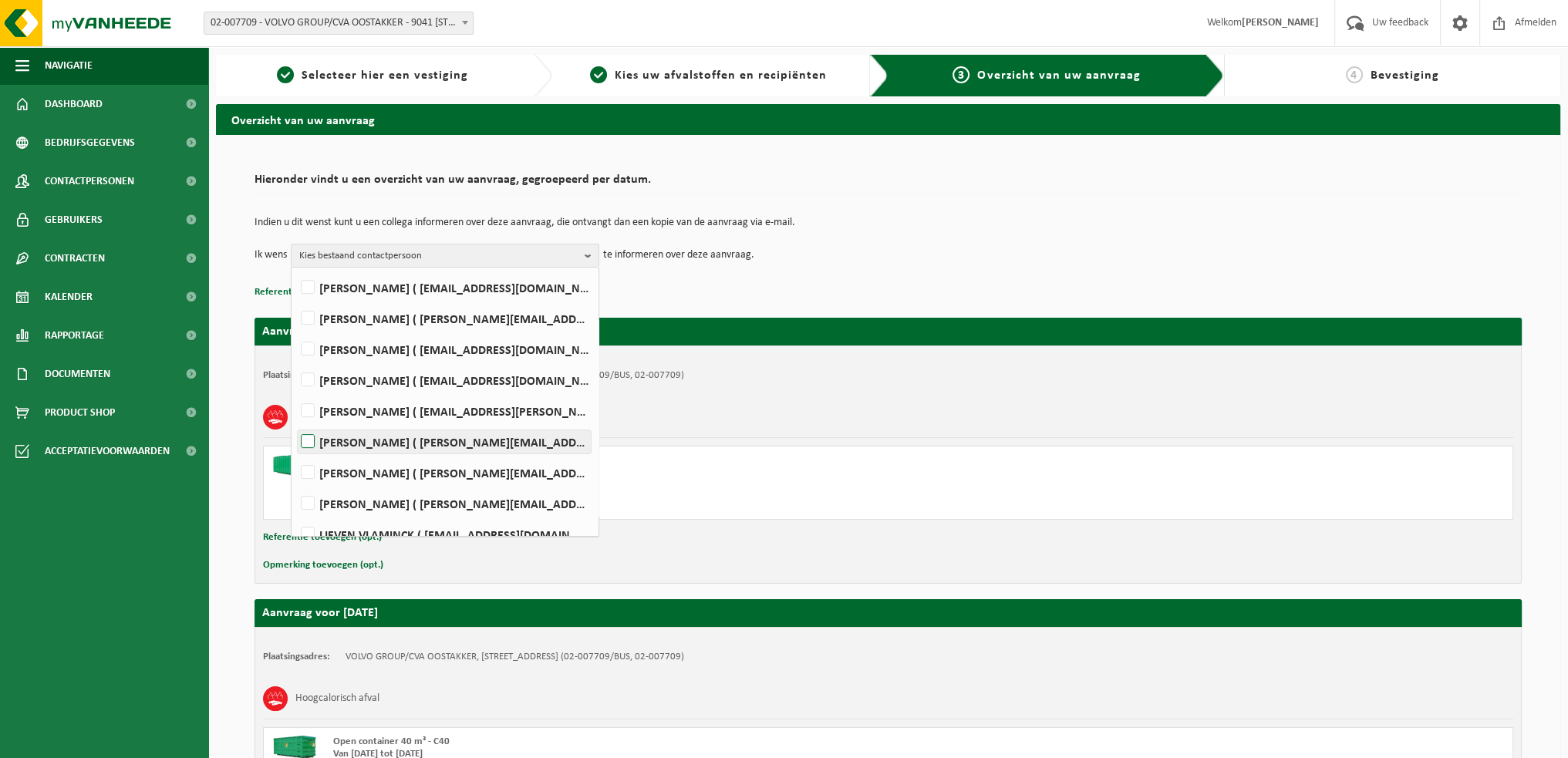
click at [314, 437] on label "WIM VEIRMAN ( wim.veirman@volvo.com )" at bounding box center [444, 441] width 293 height 23
click at [295, 422] on input "WIM VEIRMAN ( wim.veirman@volvo.com )" at bounding box center [295, 421] width 1 height 1
checkbox input "true"
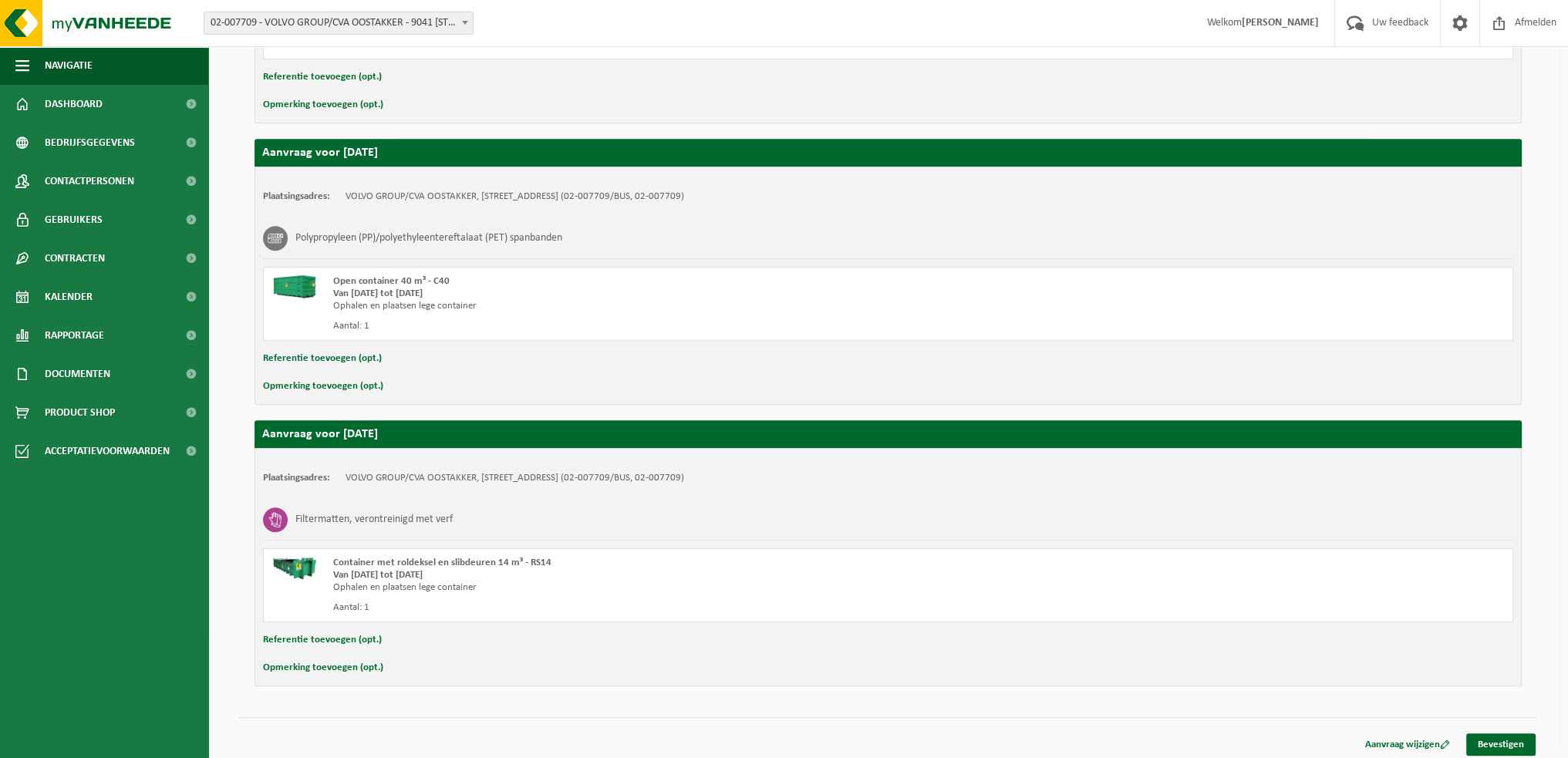
scroll to position [1024, 0]
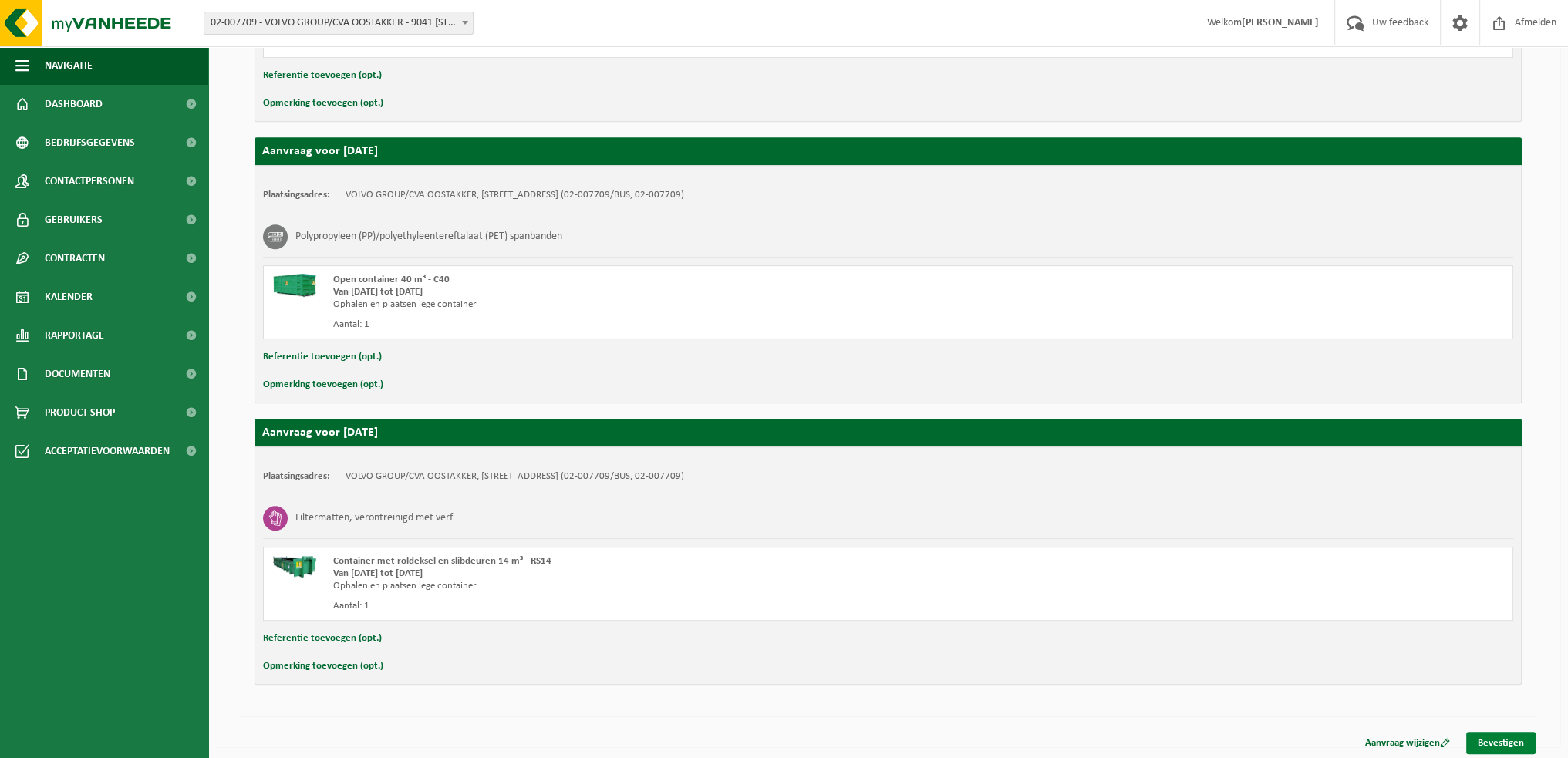
click at [1515, 738] on link "Bevestigen" at bounding box center [1500, 743] width 69 height 23
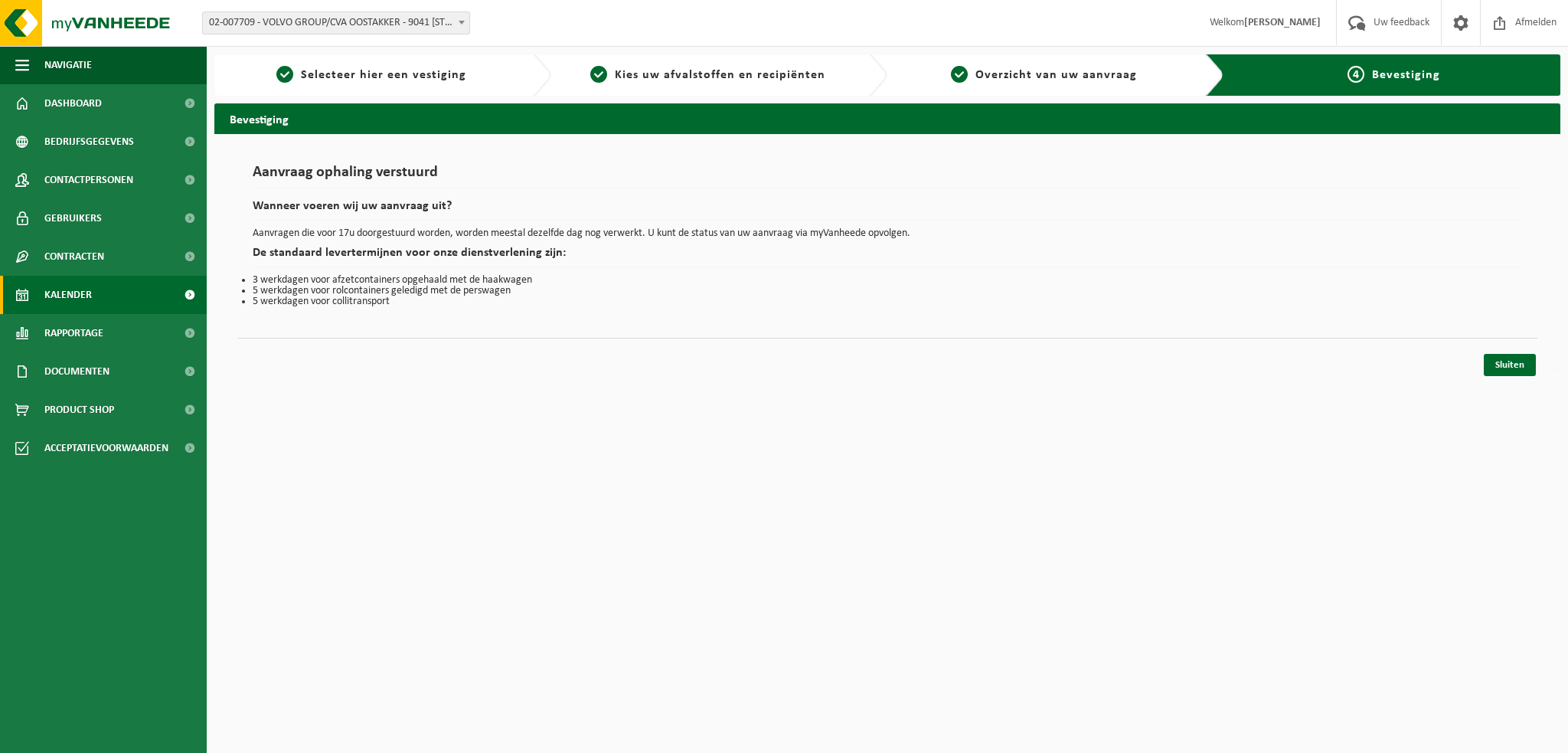
click at [64, 290] on span "Kalender" at bounding box center [68, 295] width 47 height 39
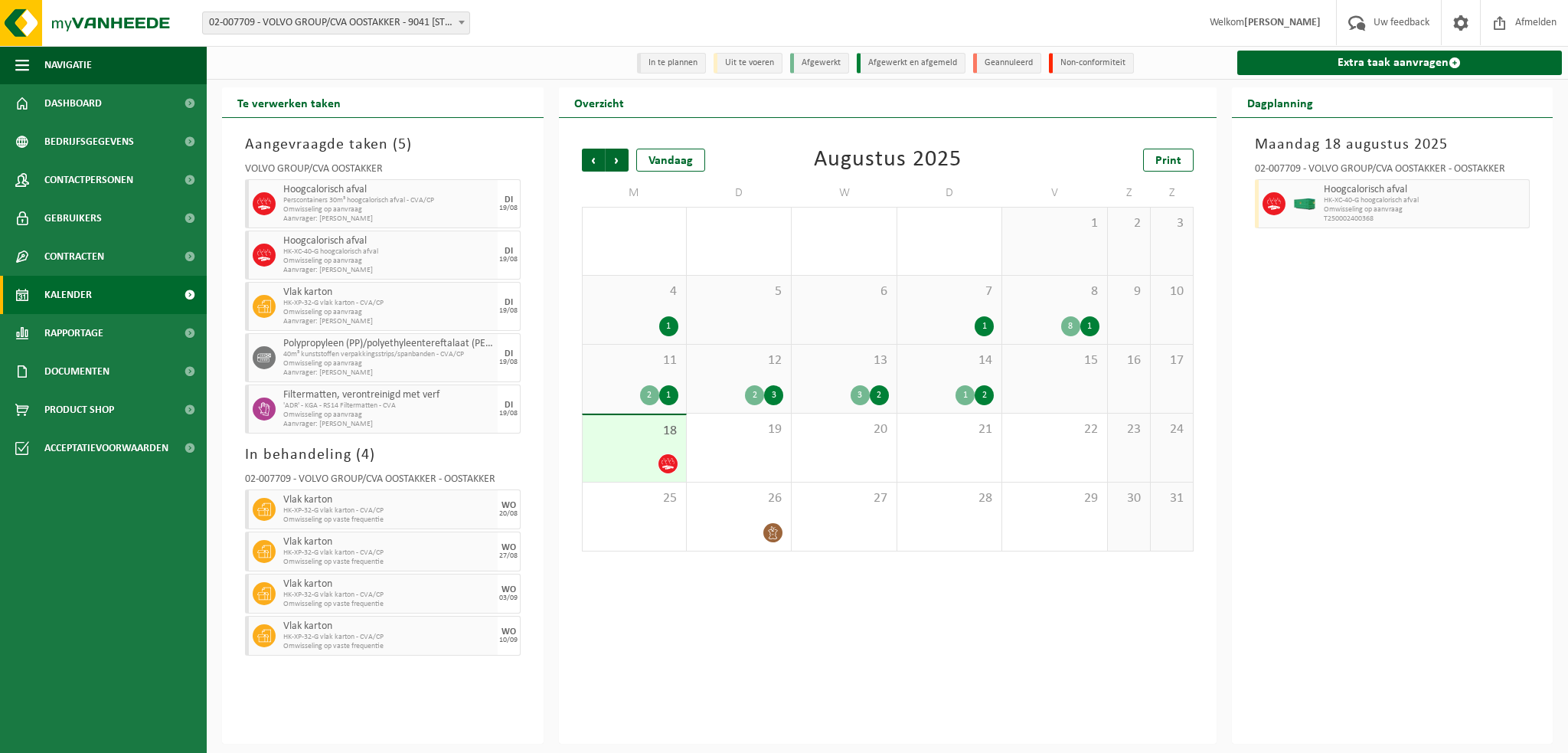
click at [458, 19] on span at bounding box center [462, 22] width 15 height 20
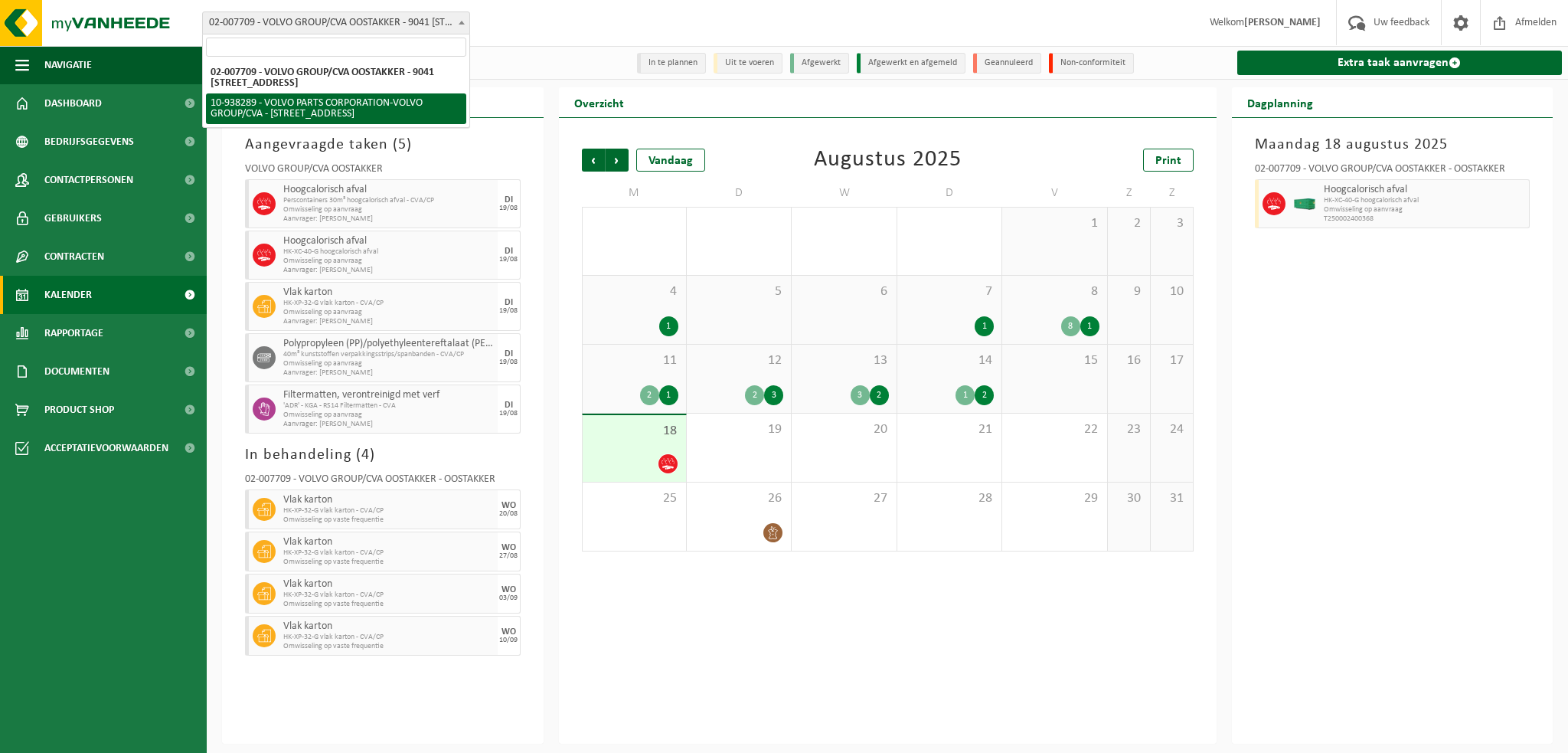
select select "140938"
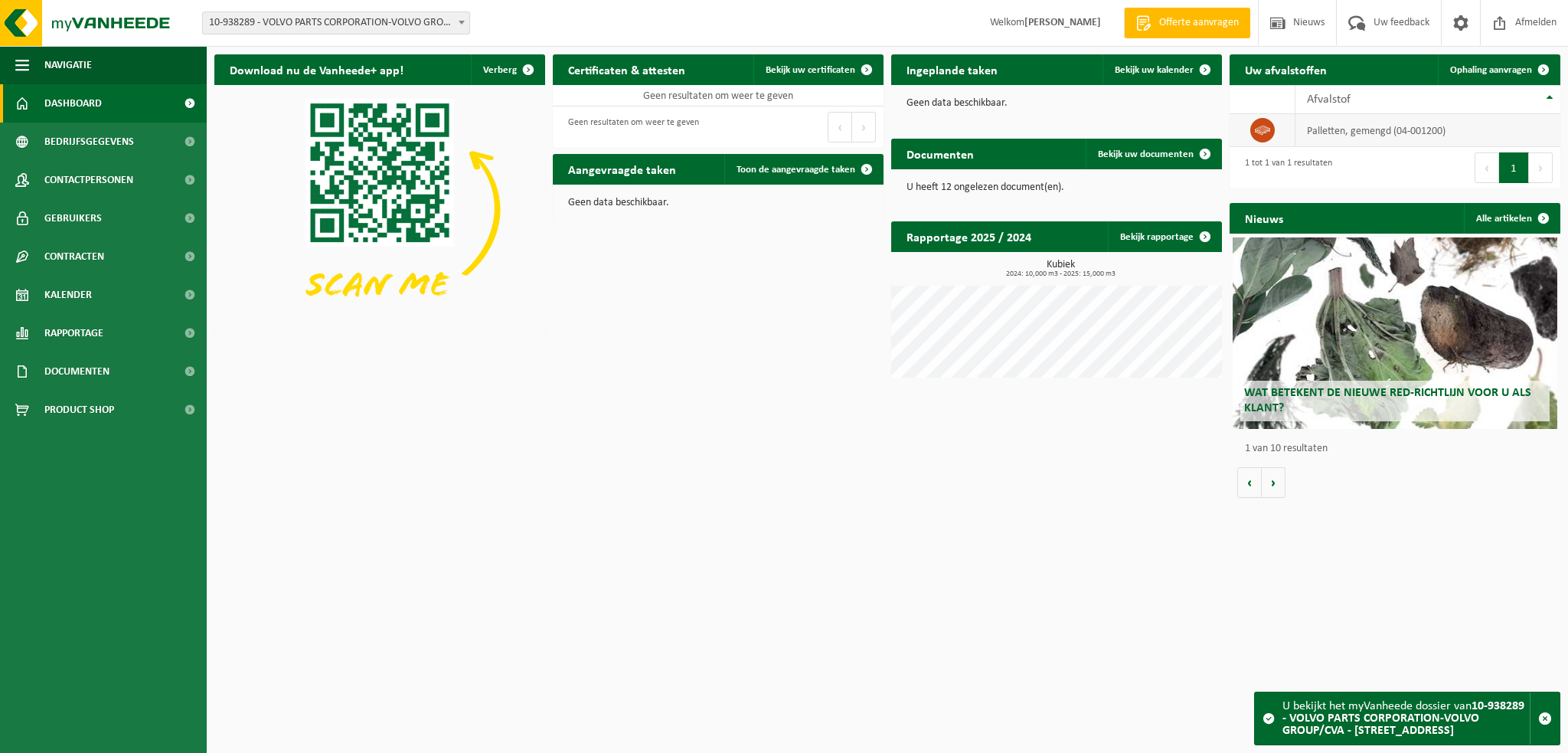
click at [1356, 128] on td "palletten, gemengd (04-001200)" at bounding box center [1427, 130] width 264 height 33
click at [1253, 128] on span at bounding box center [1263, 130] width 25 height 25
click at [85, 299] on span "Kalender" at bounding box center [68, 295] width 47 height 39
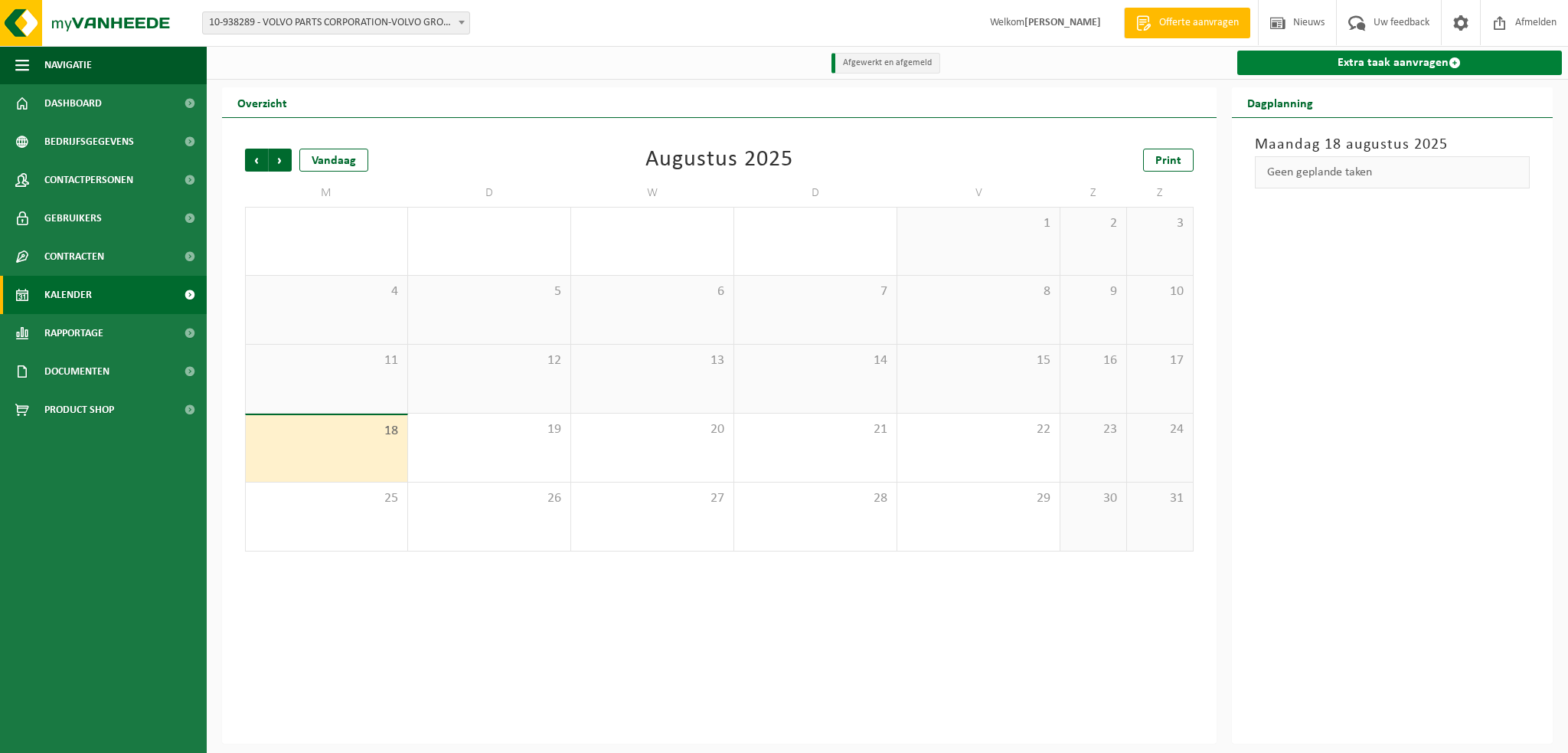
click at [1321, 66] on link "Extra taak aanvragen" at bounding box center [1400, 62] width 325 height 25
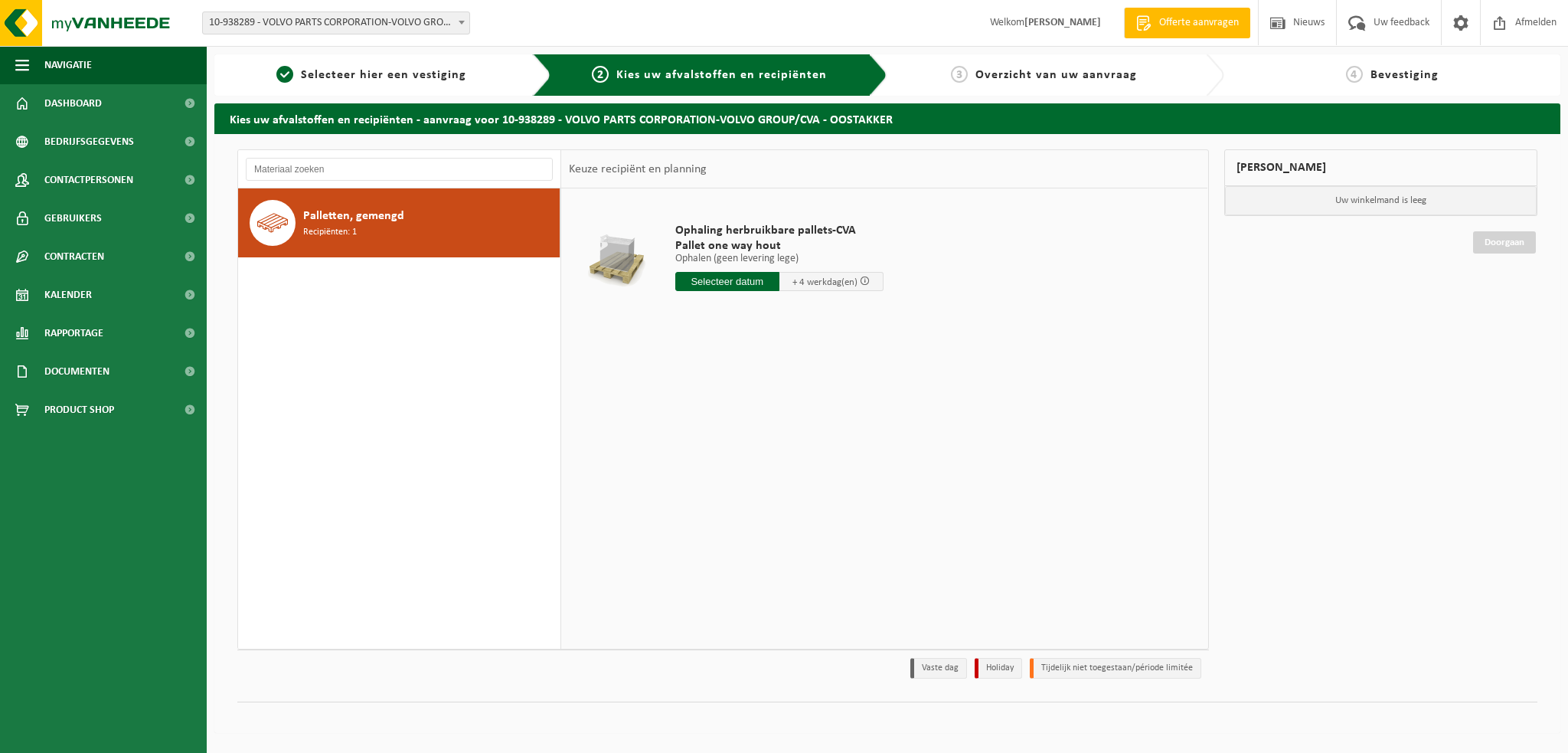
click at [414, 200] on div "Palletten, gemengd Recipiënten: 1" at bounding box center [429, 223] width 252 height 46
click at [723, 277] on input "text" at bounding box center [727, 282] width 104 height 19
click at [716, 436] on div "19" at bounding box center [716, 442] width 26 height 25
type input "Van 2025-08-19"
click at [729, 337] on button "In winkelmand" at bounding box center [718, 339] width 84 height 25
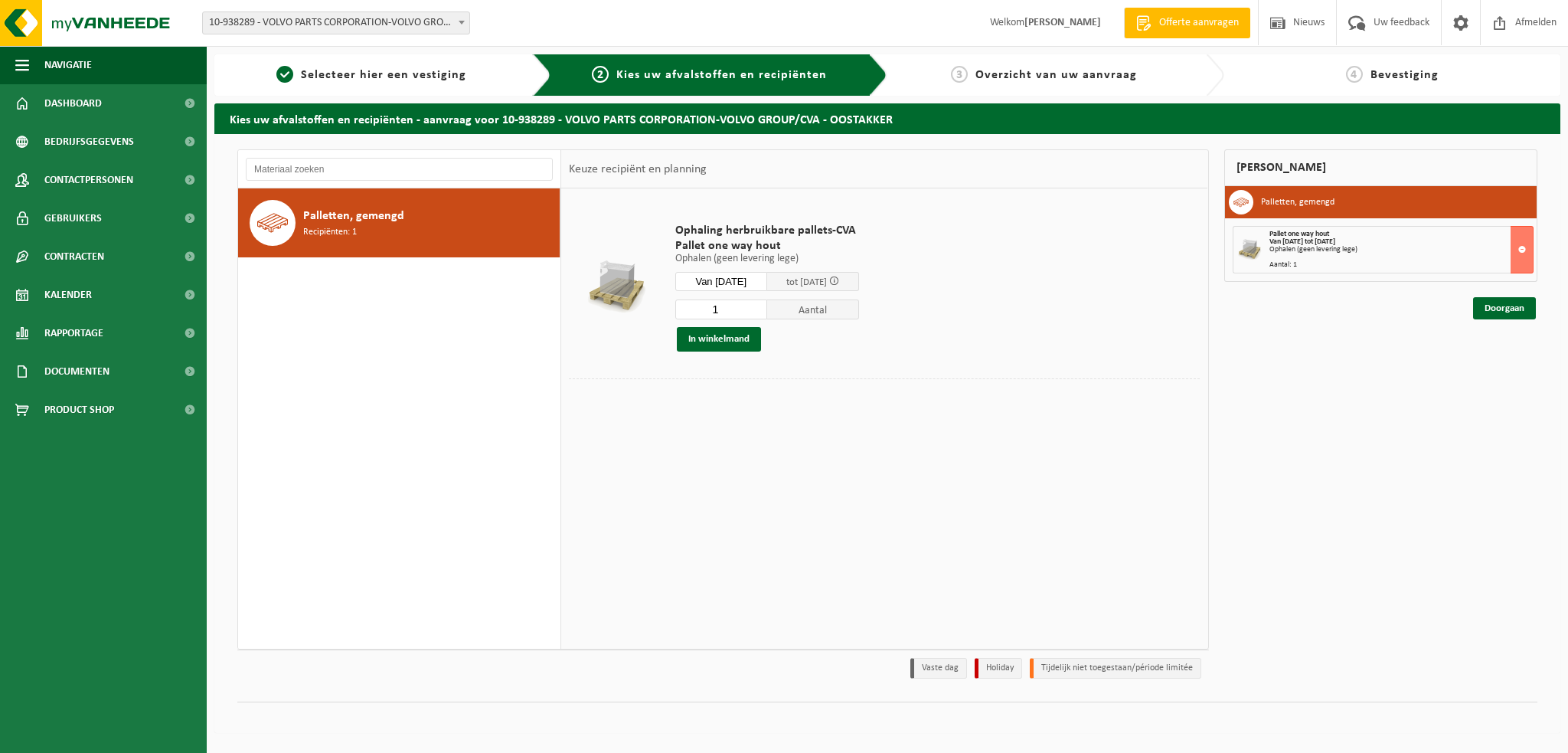
click at [719, 231] on span "Ophaling herbruikbare pallets-CVA" at bounding box center [767, 231] width 184 height 15
click at [621, 278] on div at bounding box center [616, 287] width 87 height 61
click at [1522, 248] on button at bounding box center [1522, 249] width 23 height 47
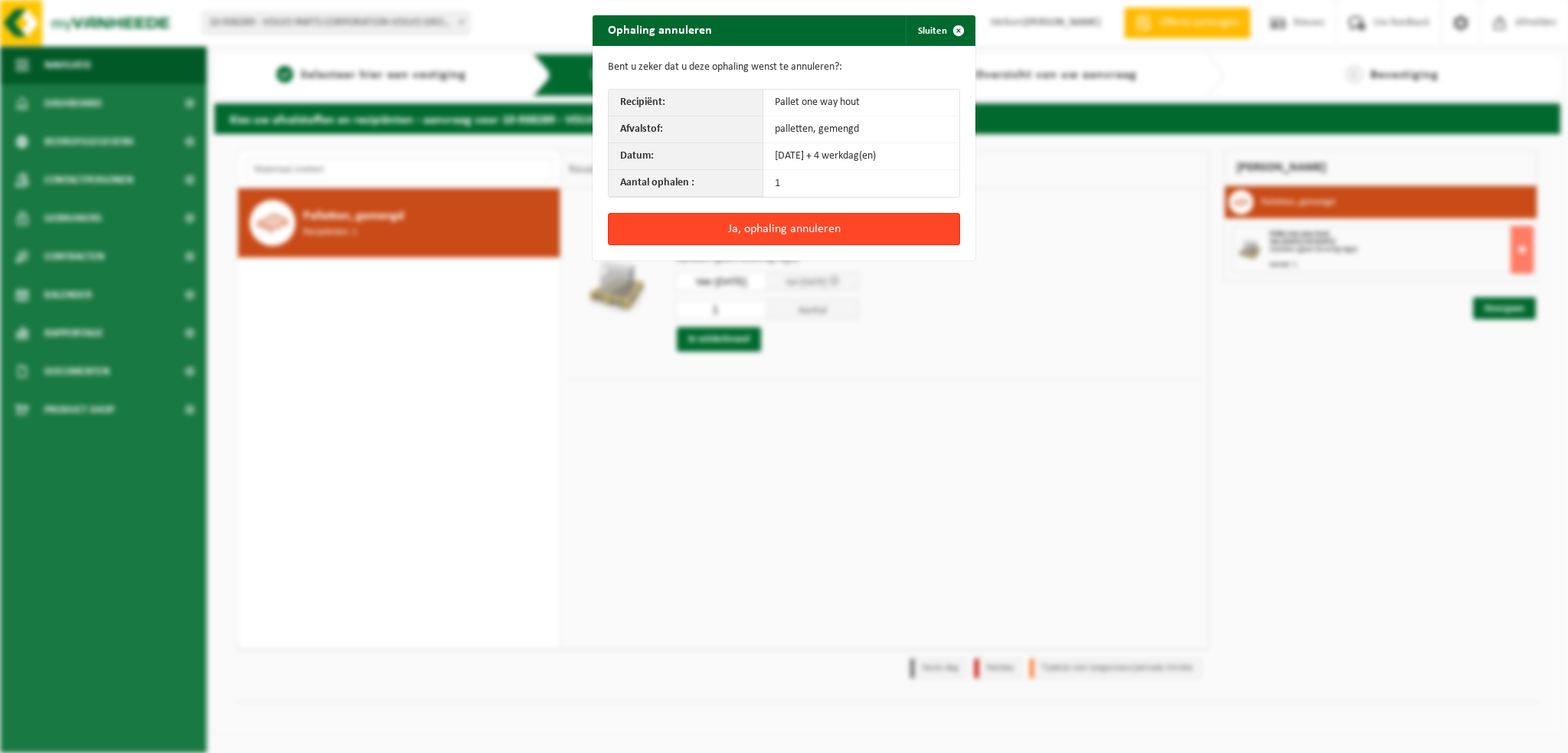
click at [755, 232] on button "Ja, ophaling annuleren" at bounding box center [784, 229] width 352 height 32
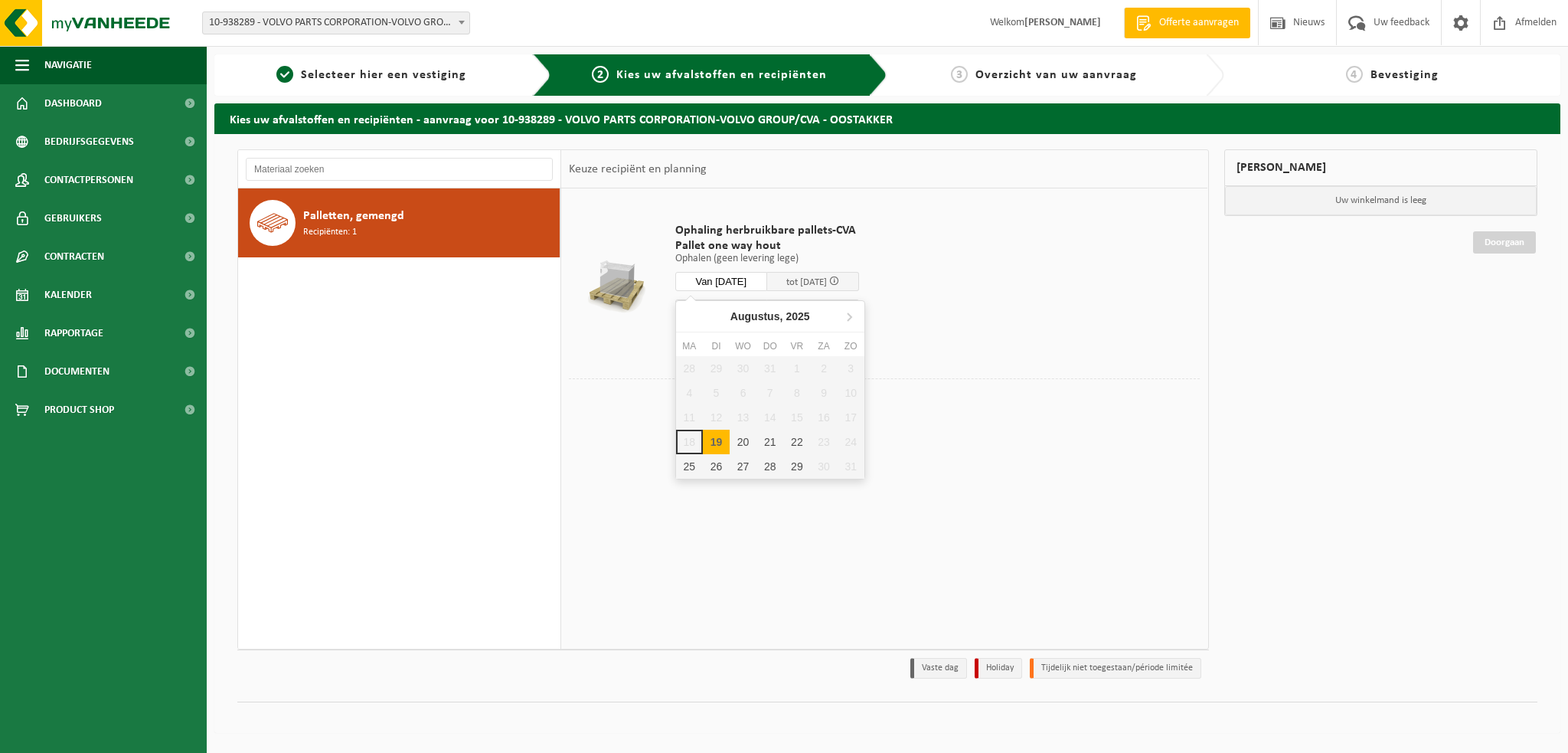
click at [723, 277] on input "Van 2025-08-19" at bounding box center [721, 282] width 92 height 19
click at [713, 443] on div "19" at bounding box center [716, 442] width 26 height 25
click at [713, 438] on div "19" at bounding box center [716, 442] width 26 height 25
type input "Van 2025-08-19"
click at [842, 354] on div "Ophaling herbruikbare pallets-CVA Pallet one way hout Ophalen (geen levering le…" at bounding box center [767, 287] width 199 height 160
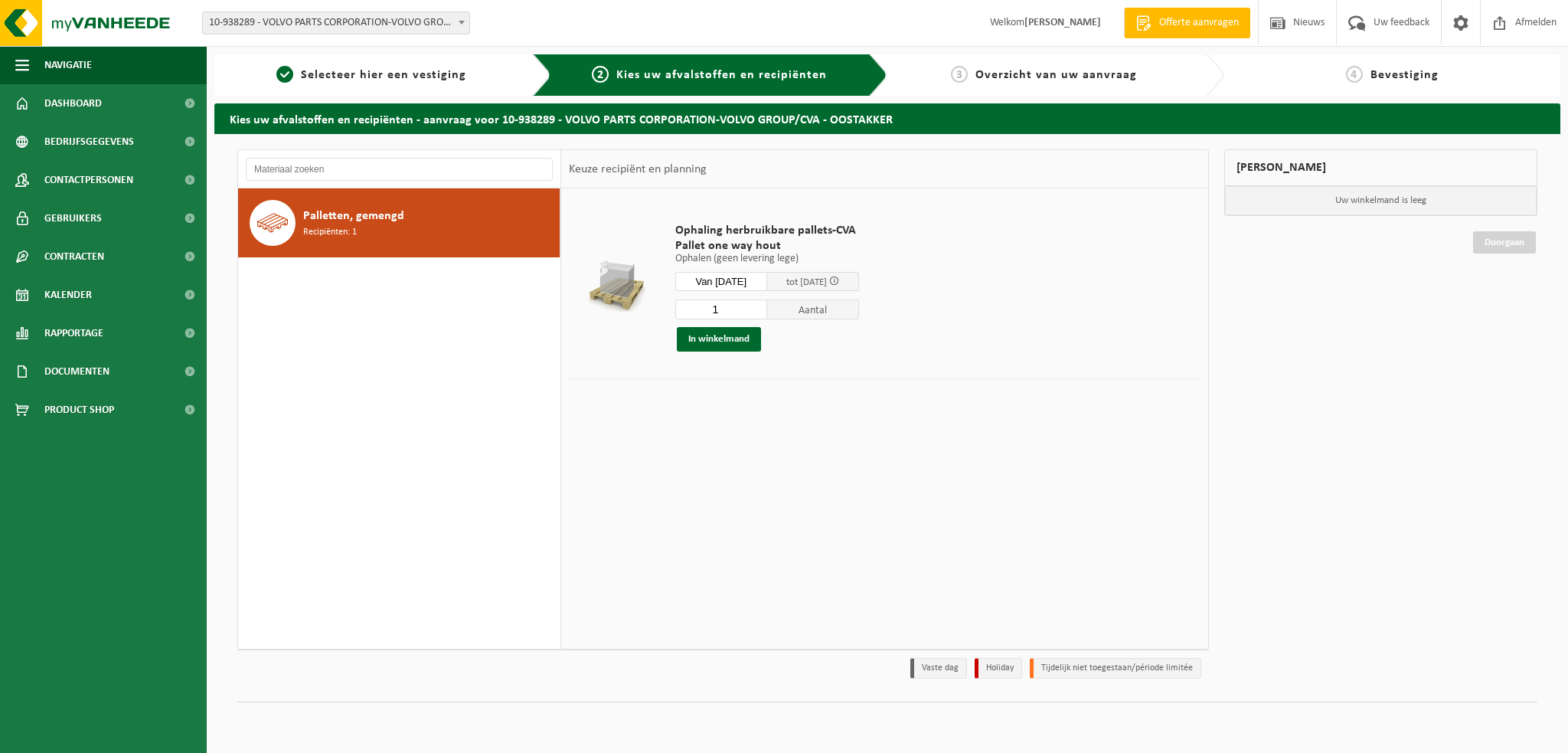
click at [649, 394] on div at bounding box center [884, 389] width 631 height 24
click at [686, 338] on button "In winkelmand" at bounding box center [718, 339] width 84 height 25
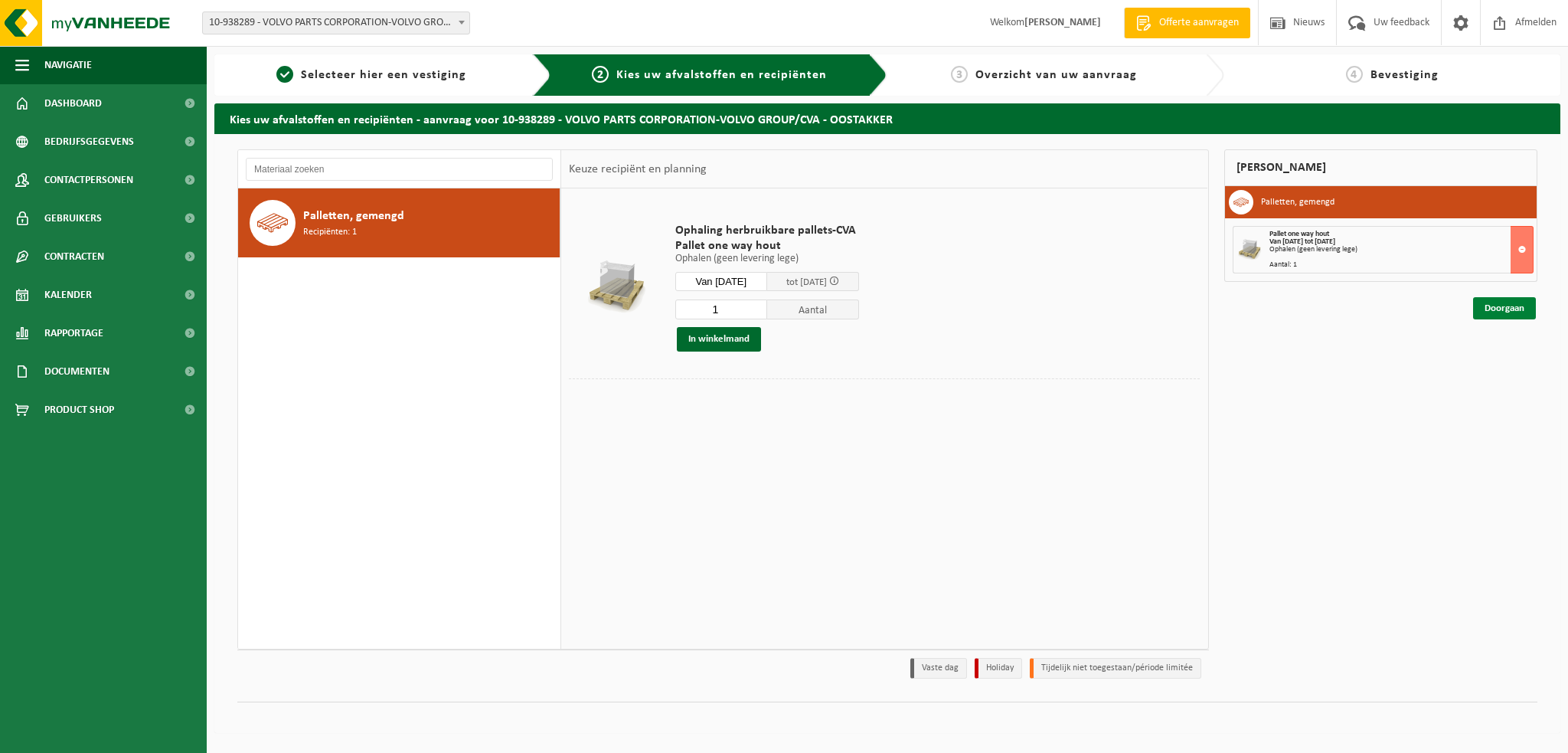
click at [1500, 308] on link "Doorgaan" at bounding box center [1504, 308] width 62 height 23
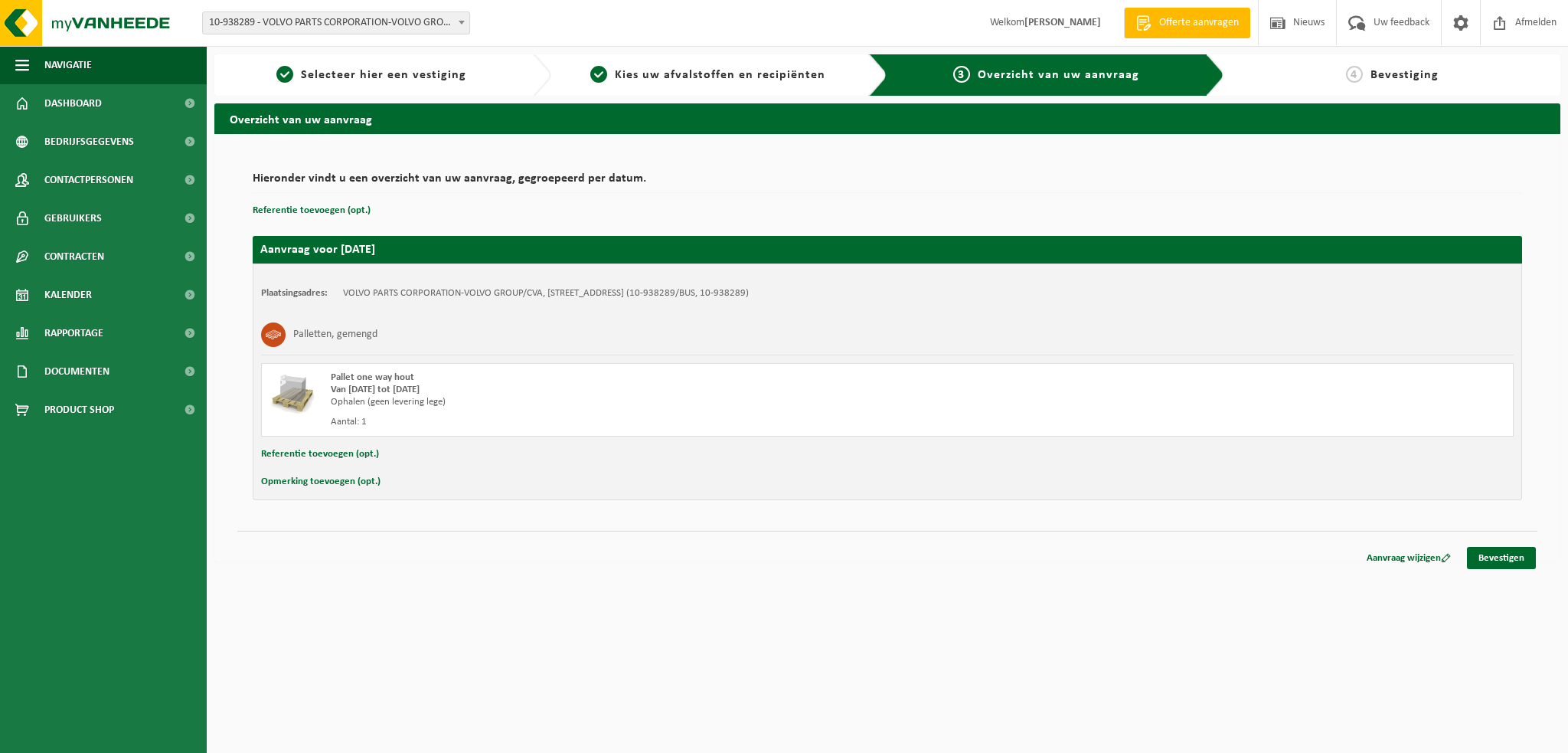
click at [313, 456] on button "Referentie toevoegen (opt.)" at bounding box center [319, 454] width 118 height 20
click at [284, 481] on button "Opmerking toevoegen (opt.)" at bounding box center [320, 485] width 119 height 20
click at [406, 479] on input "text" at bounding box center [917, 487] width 1162 height 23
type input "trailer : Q_AFP_464"
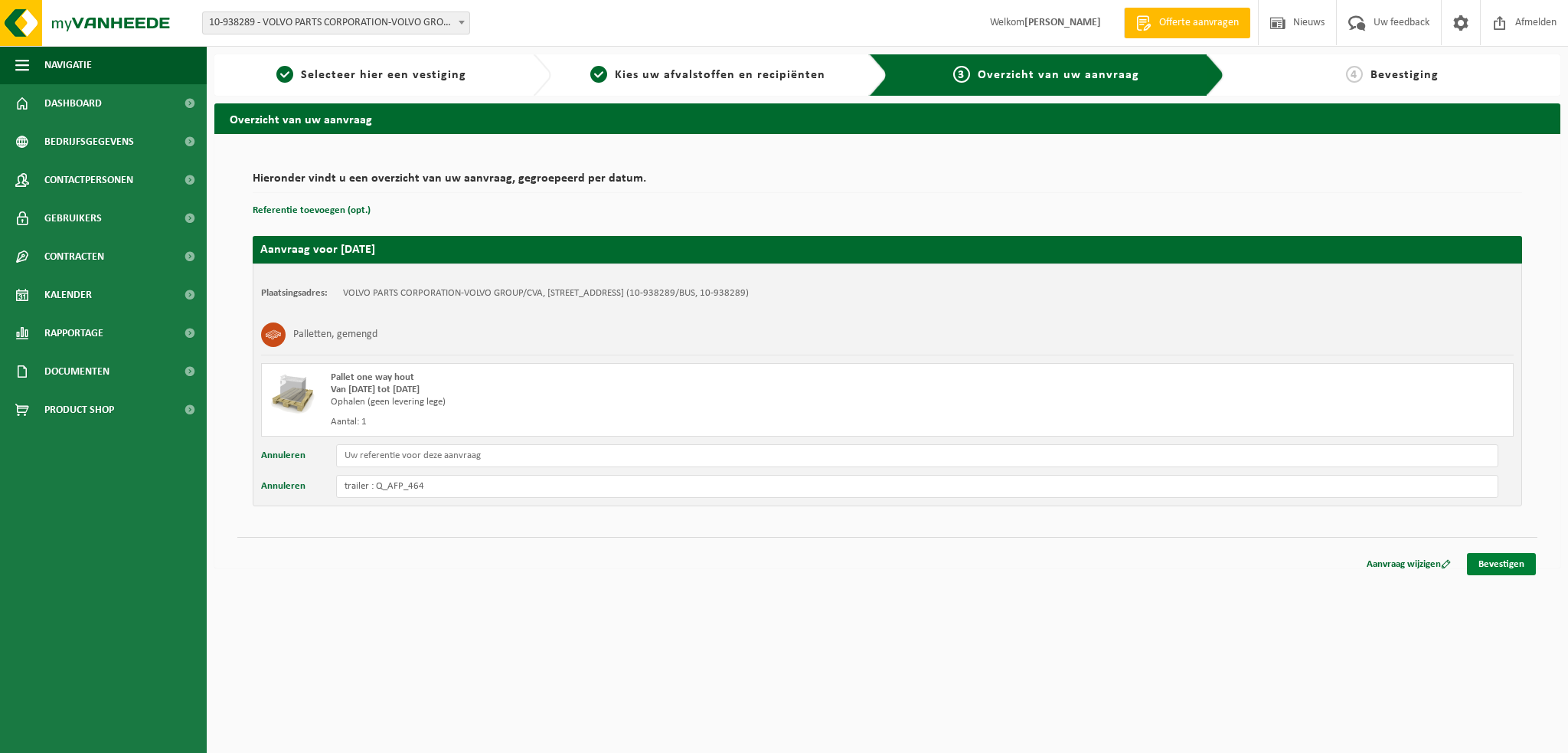
click at [1522, 561] on link "Bevestigen" at bounding box center [1501, 564] width 69 height 23
